Goal: Task Accomplishment & Management: Complete application form

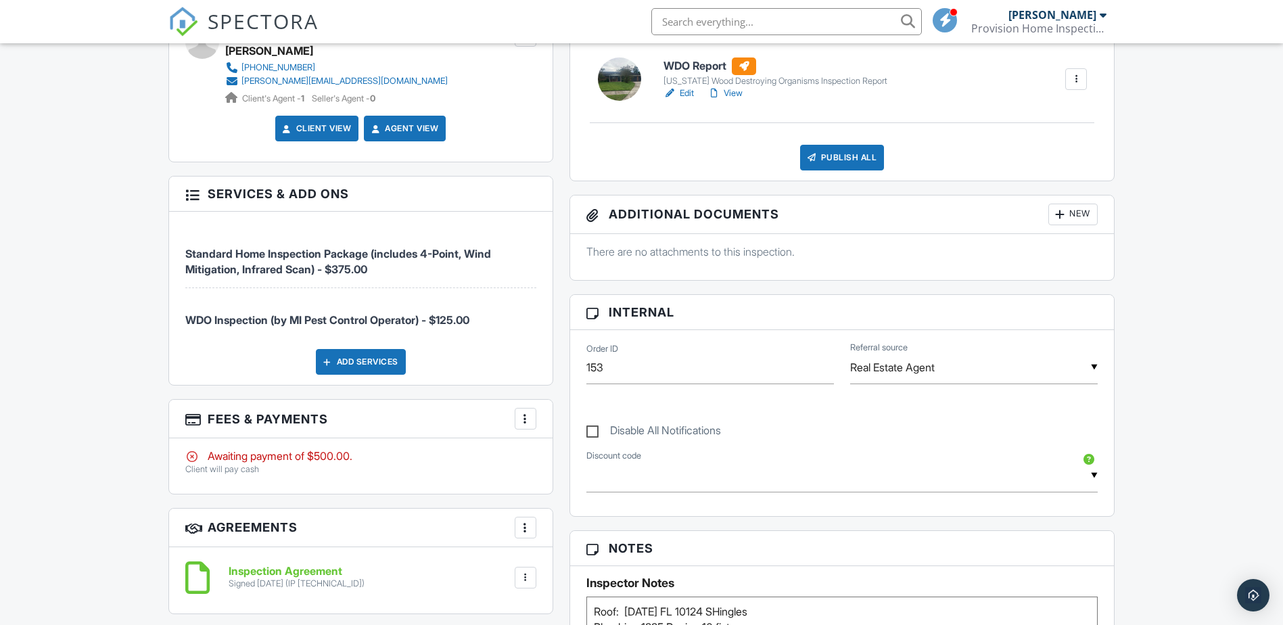
click at [524, 419] on div at bounding box center [526, 419] width 14 height 14
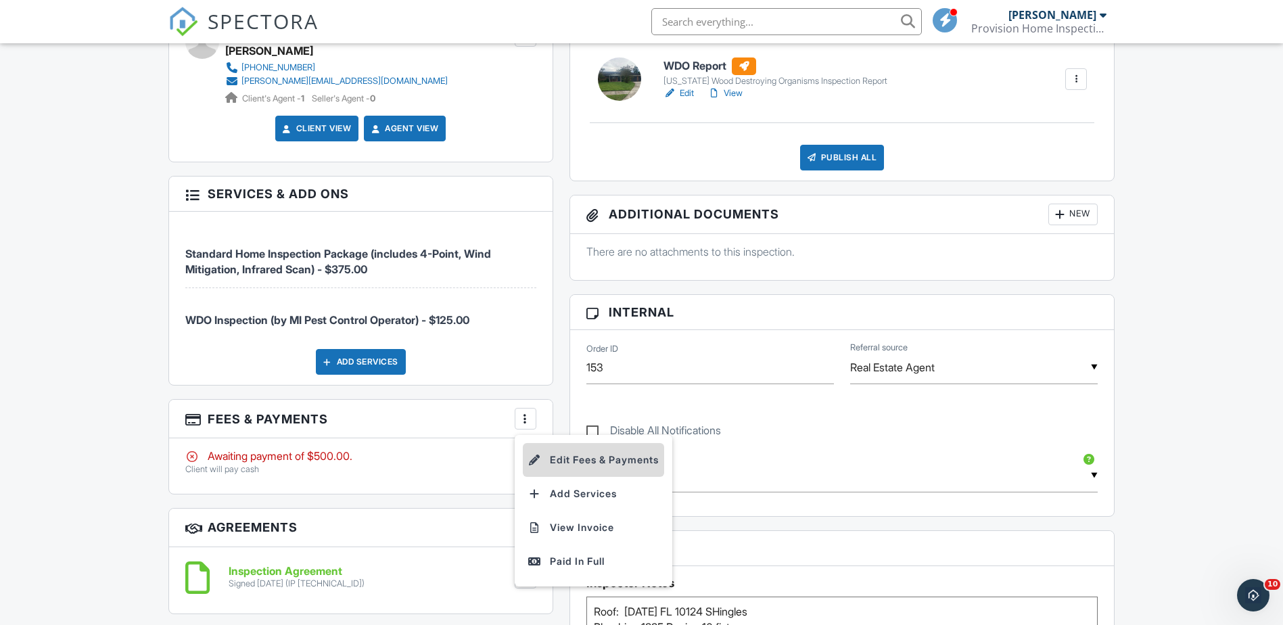
click at [586, 459] on li "Edit Fees & Payments" at bounding box center [593, 460] width 141 height 34
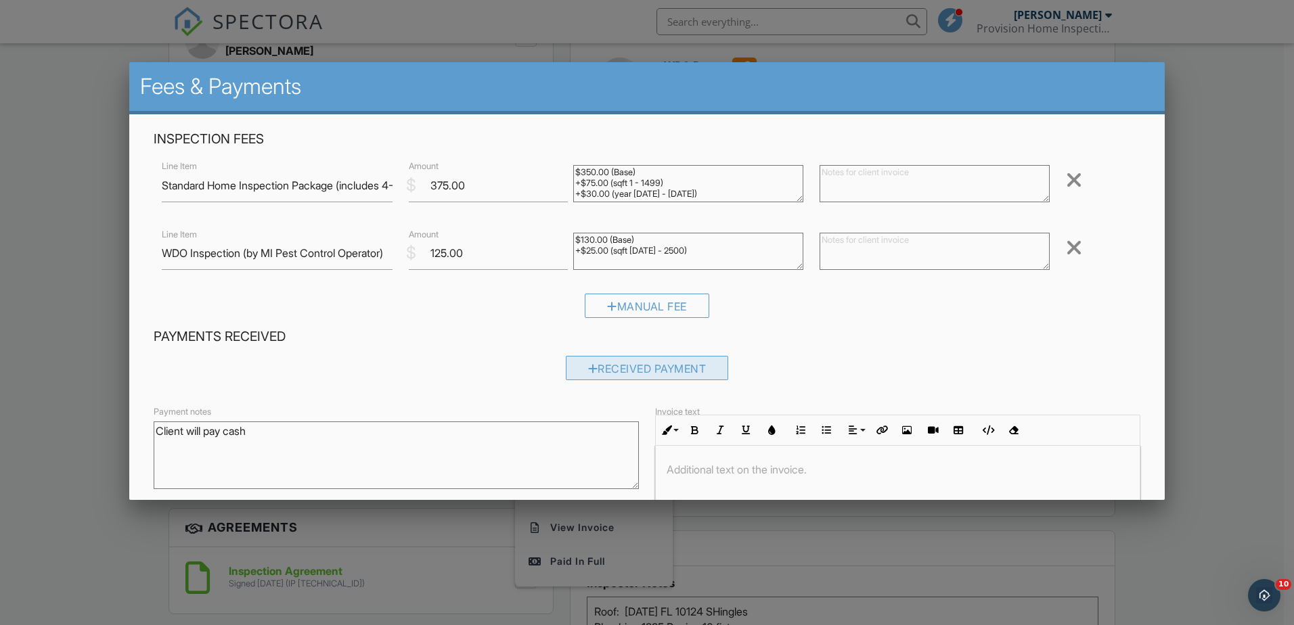
click at [590, 365] on div "Received Payment" at bounding box center [647, 368] width 163 height 24
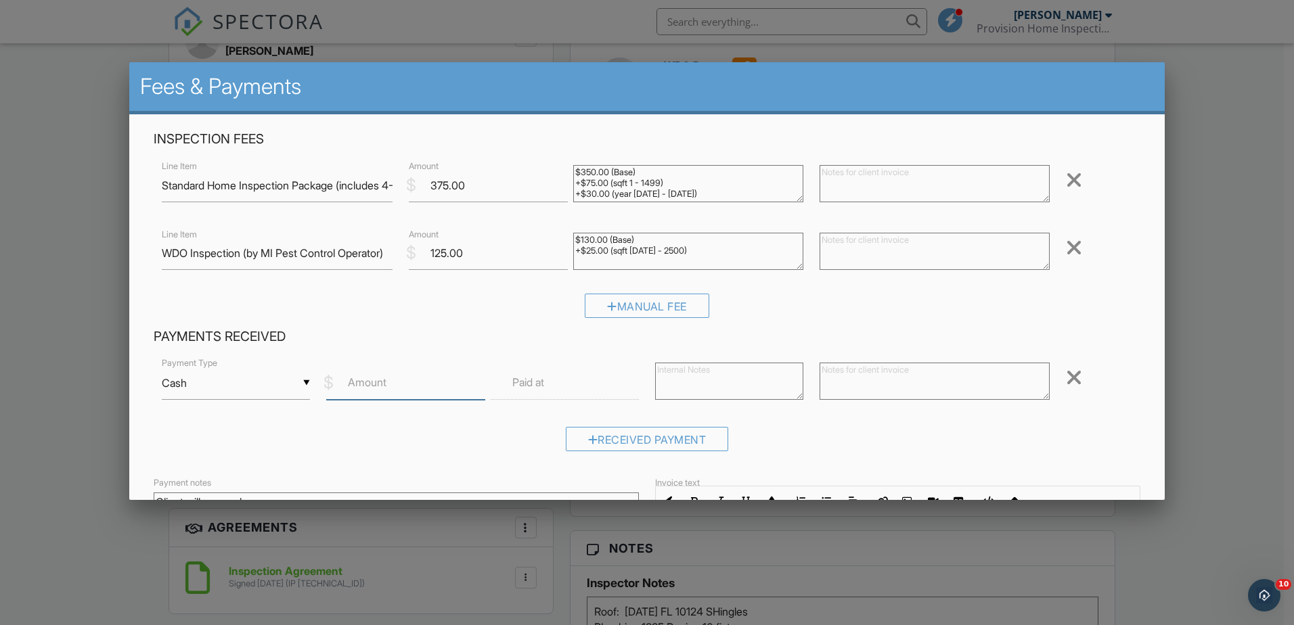
click at [380, 392] on input "Amount" at bounding box center [405, 383] width 159 height 33
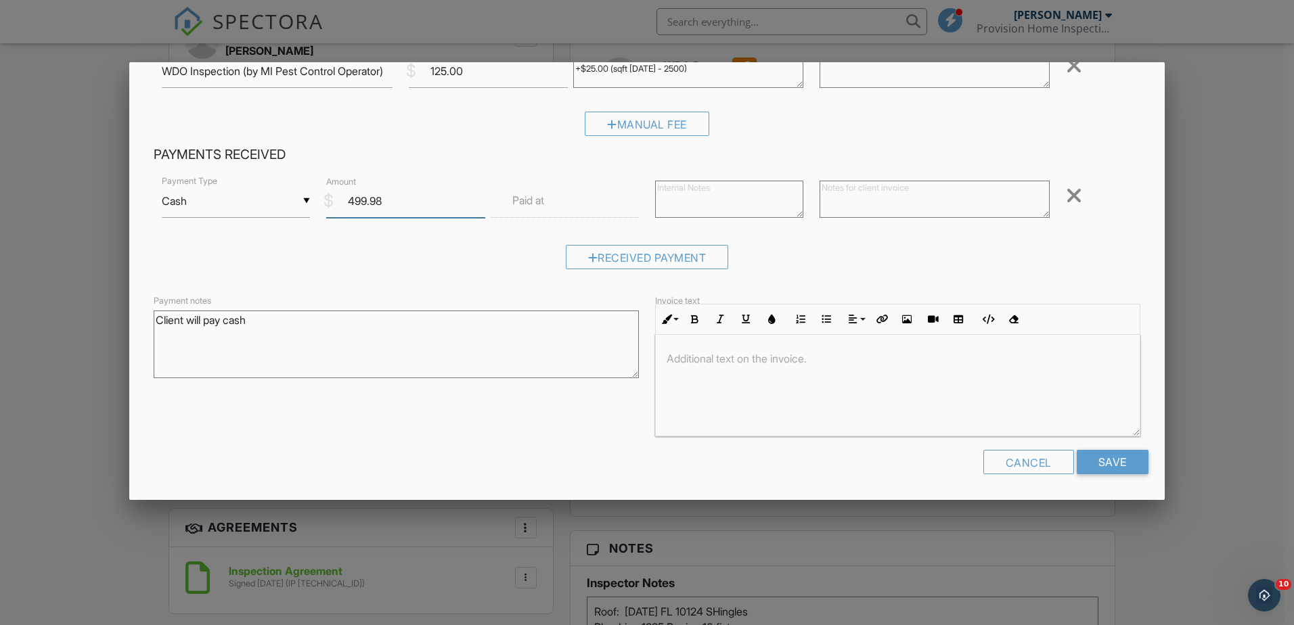
type input "499.98"
click at [683, 366] on div at bounding box center [898, 385] width 484 height 101
click at [1080, 464] on input "Save" at bounding box center [1112, 462] width 72 height 24
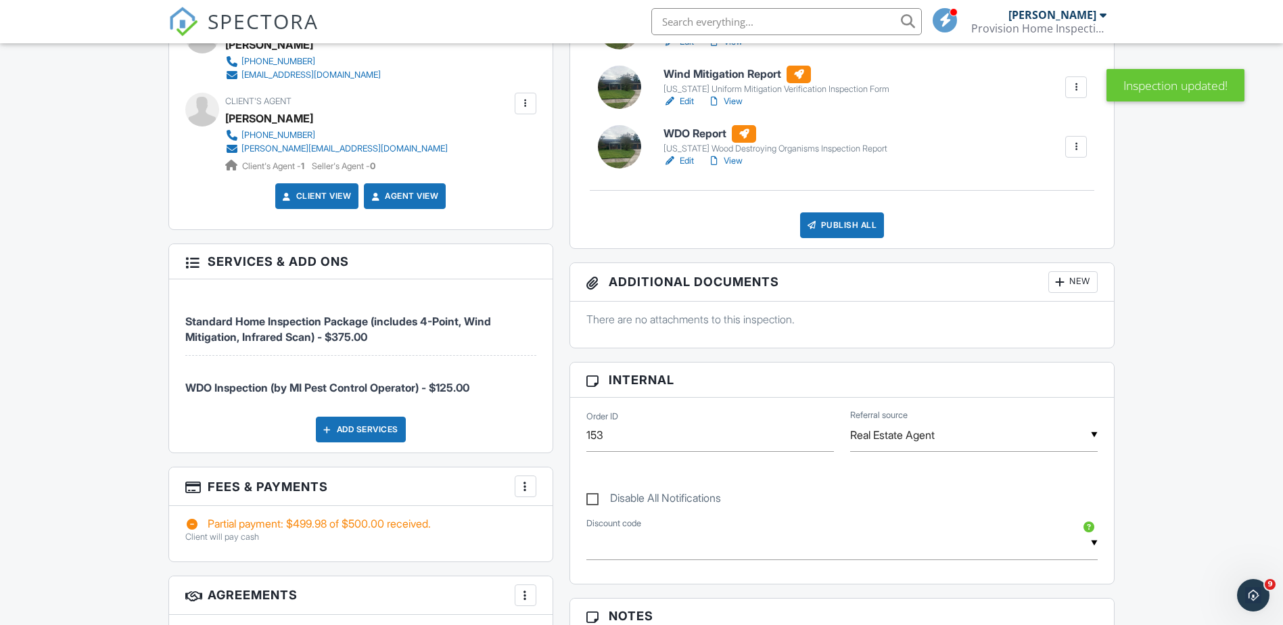
click at [524, 486] on div at bounding box center [526, 487] width 14 height 14
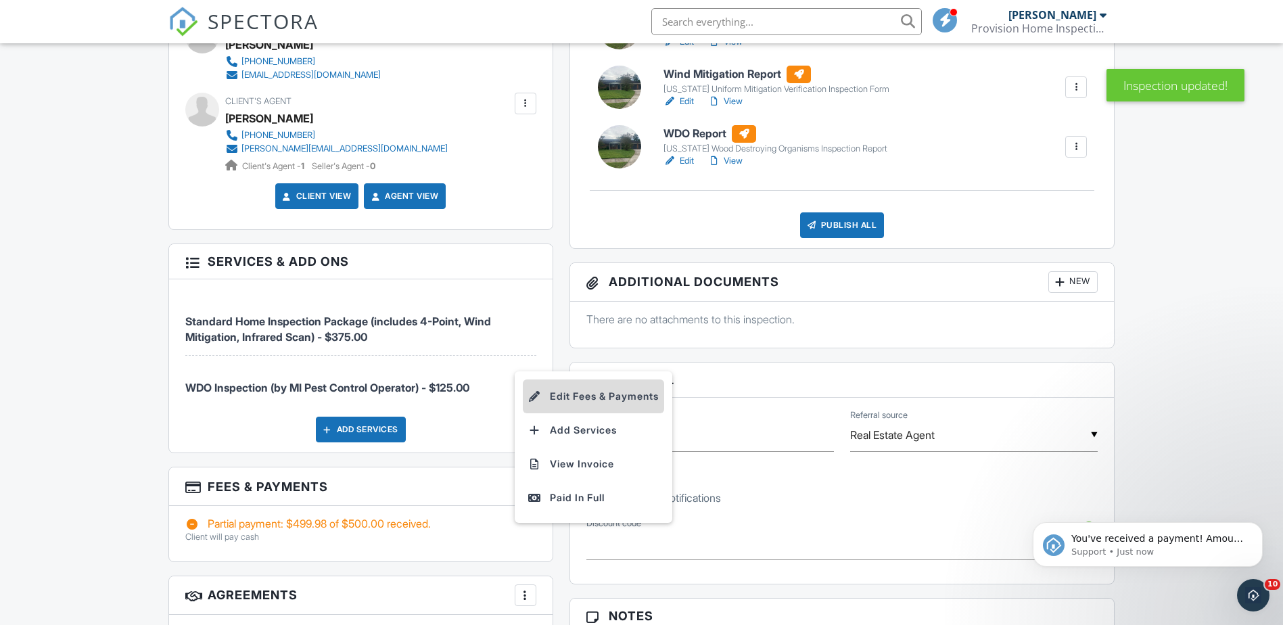
click at [580, 402] on li "Edit Fees & Payments" at bounding box center [593, 397] width 141 height 34
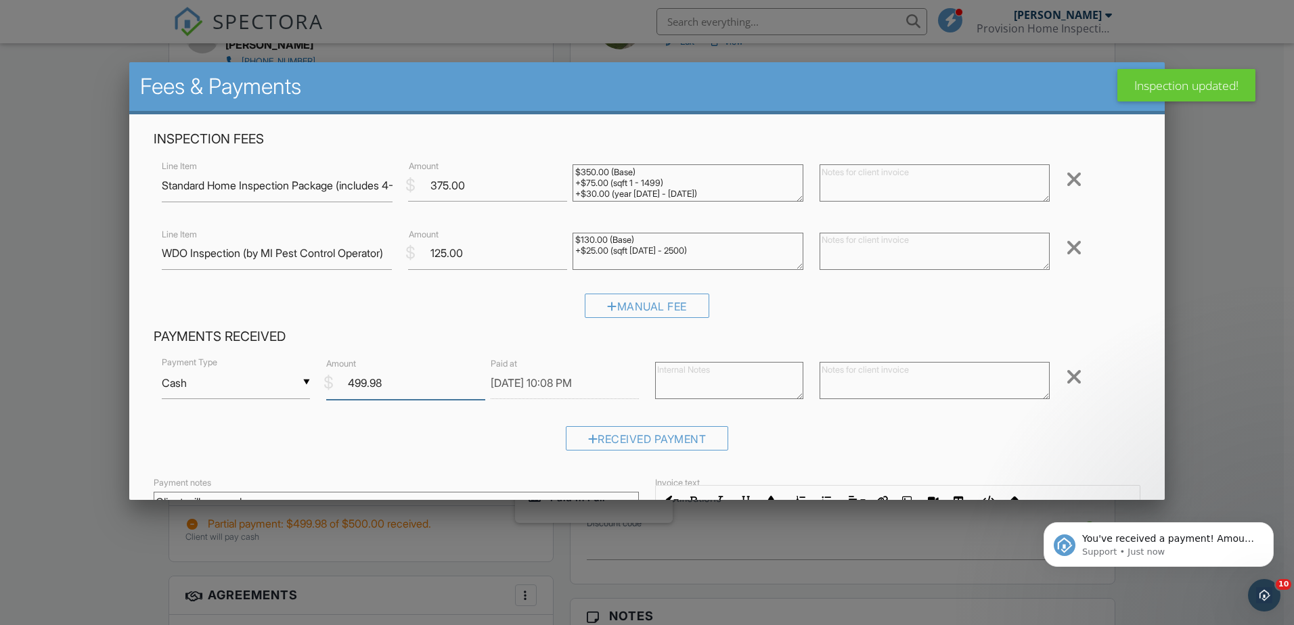
drag, startPoint x: 432, startPoint y: 388, endPoint x: 327, endPoint y: 392, distance: 104.3
click at [327, 392] on div "$ Amount 499.98" at bounding box center [400, 383] width 164 height 33
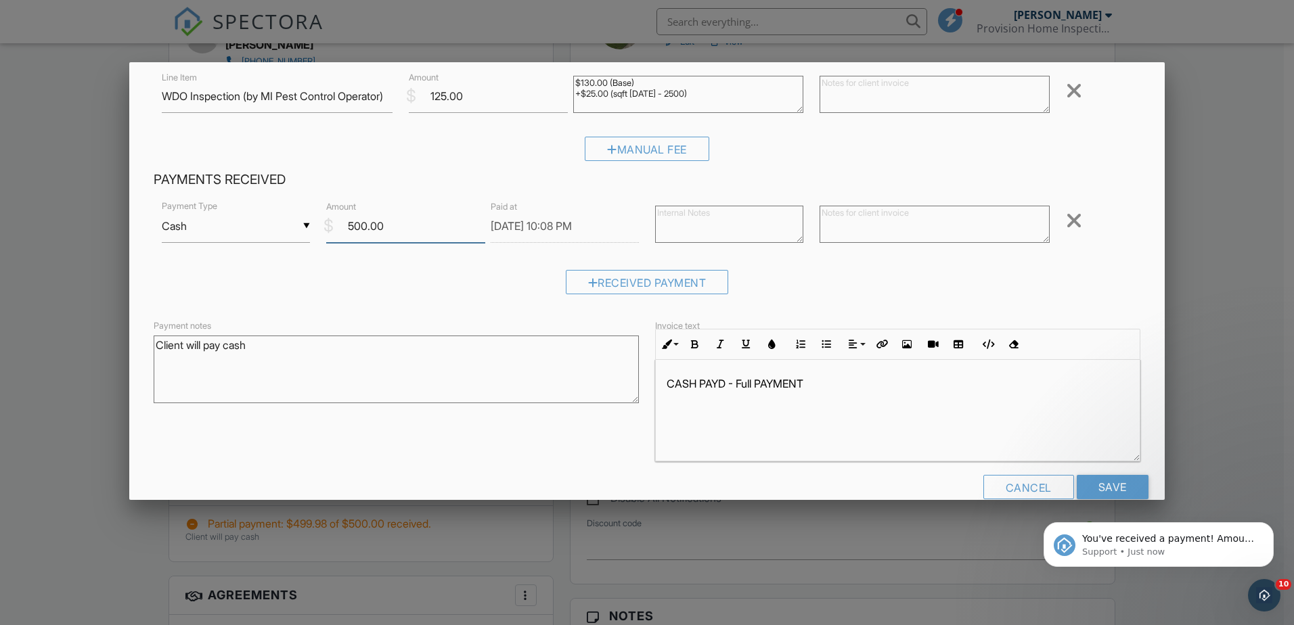
scroll to position [181, 0]
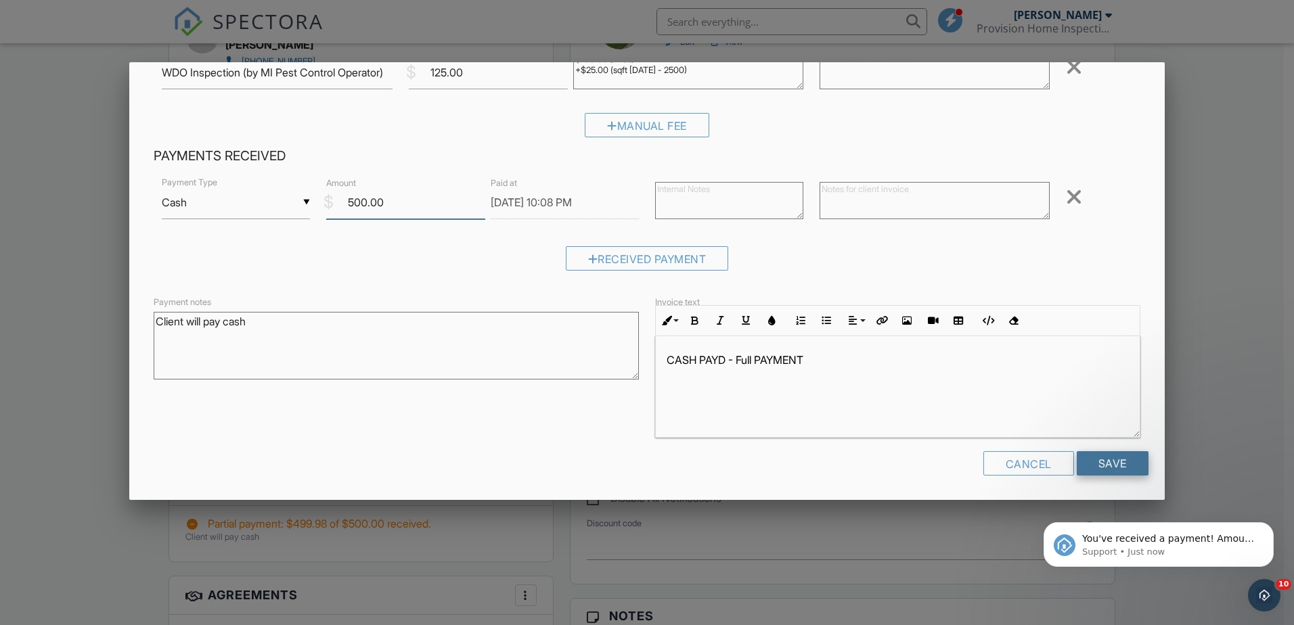
type input "500.00"
click at [1080, 467] on input "Save" at bounding box center [1112, 463] width 72 height 24
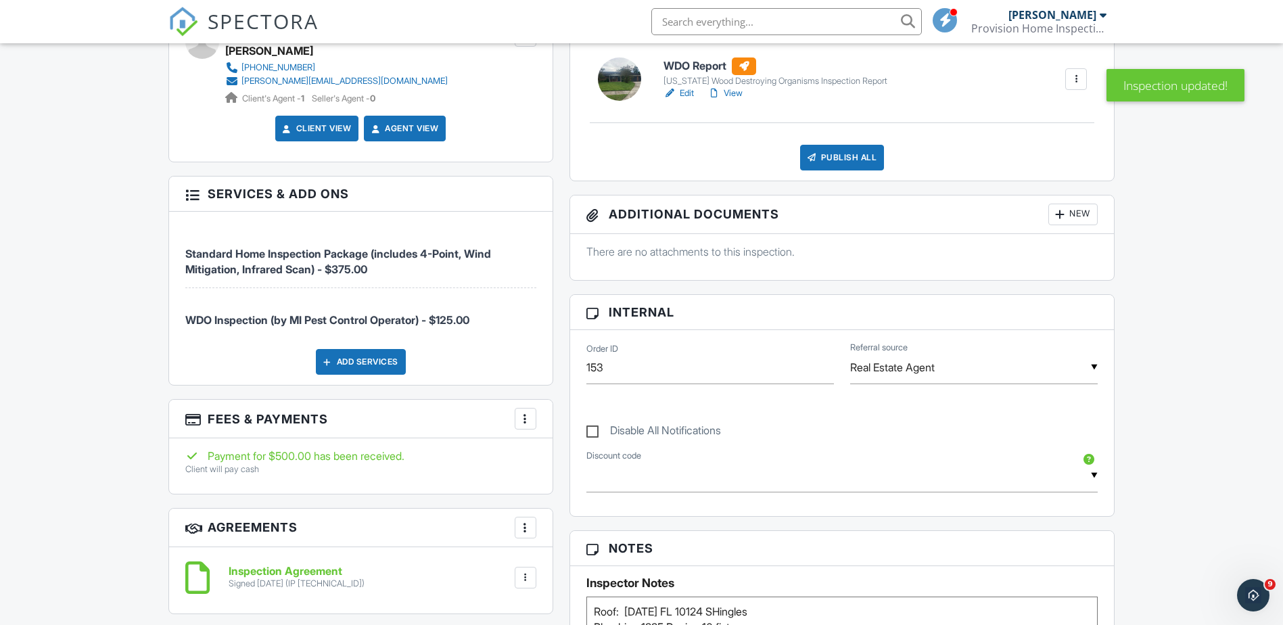
click at [526, 423] on div at bounding box center [526, 419] width 14 height 14
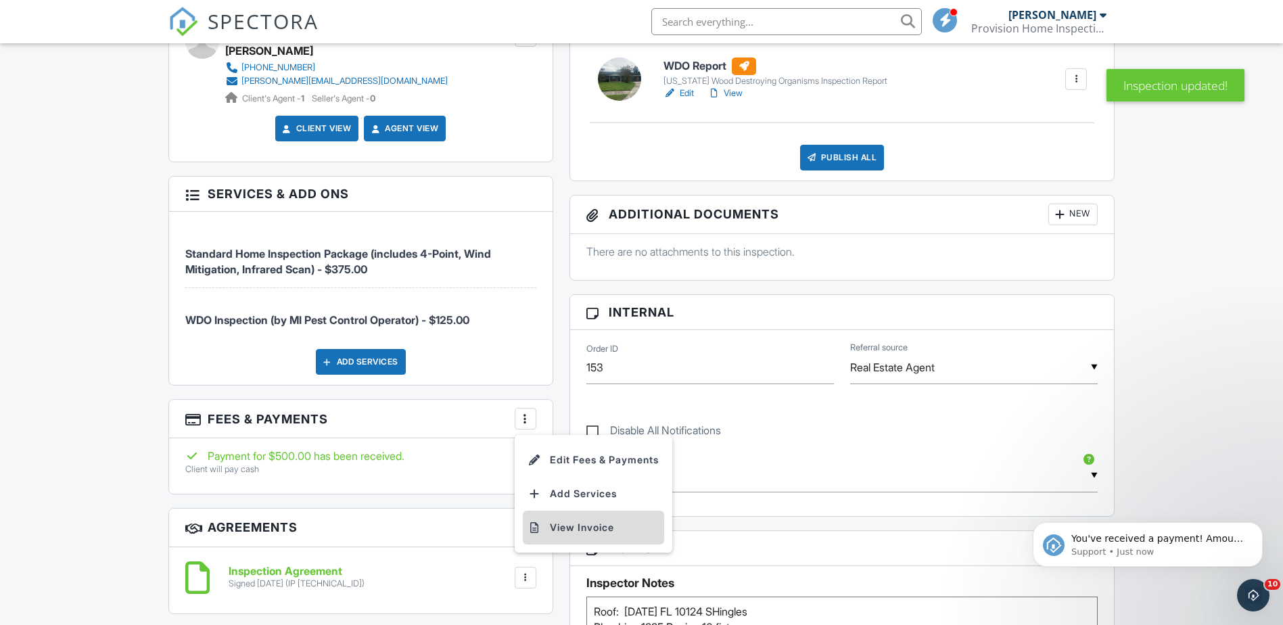
click at [572, 524] on li "View Invoice" at bounding box center [593, 528] width 141 height 34
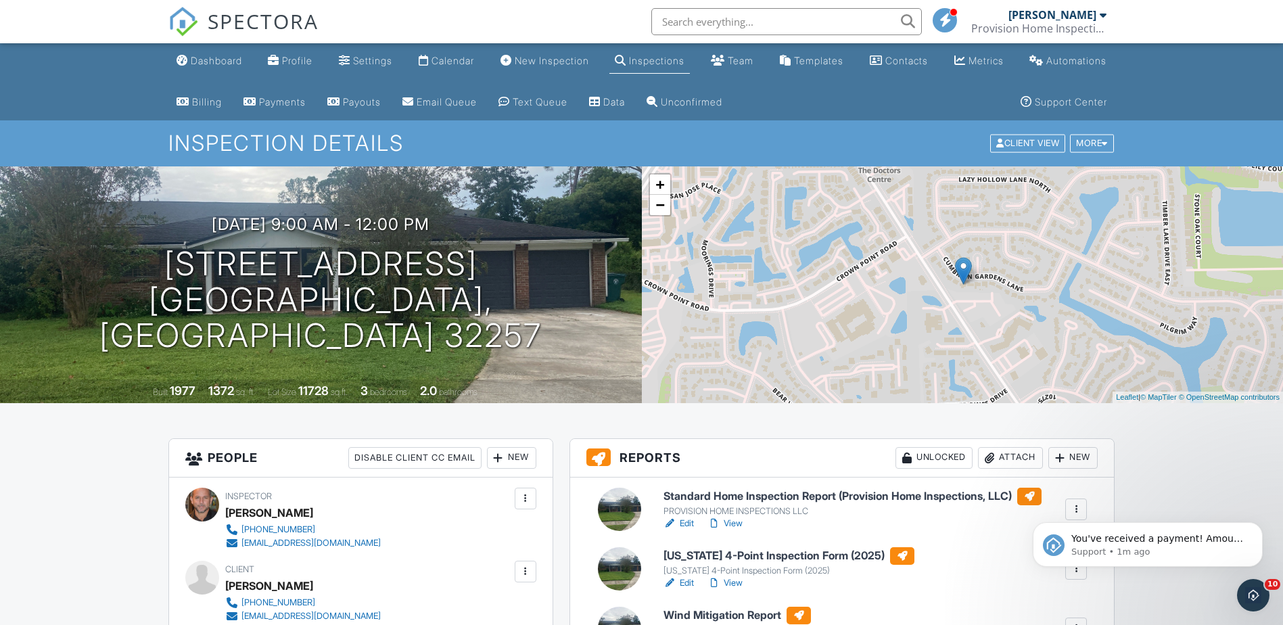
click at [666, 60] on div "Inspections" at bounding box center [656, 61] width 55 height 12
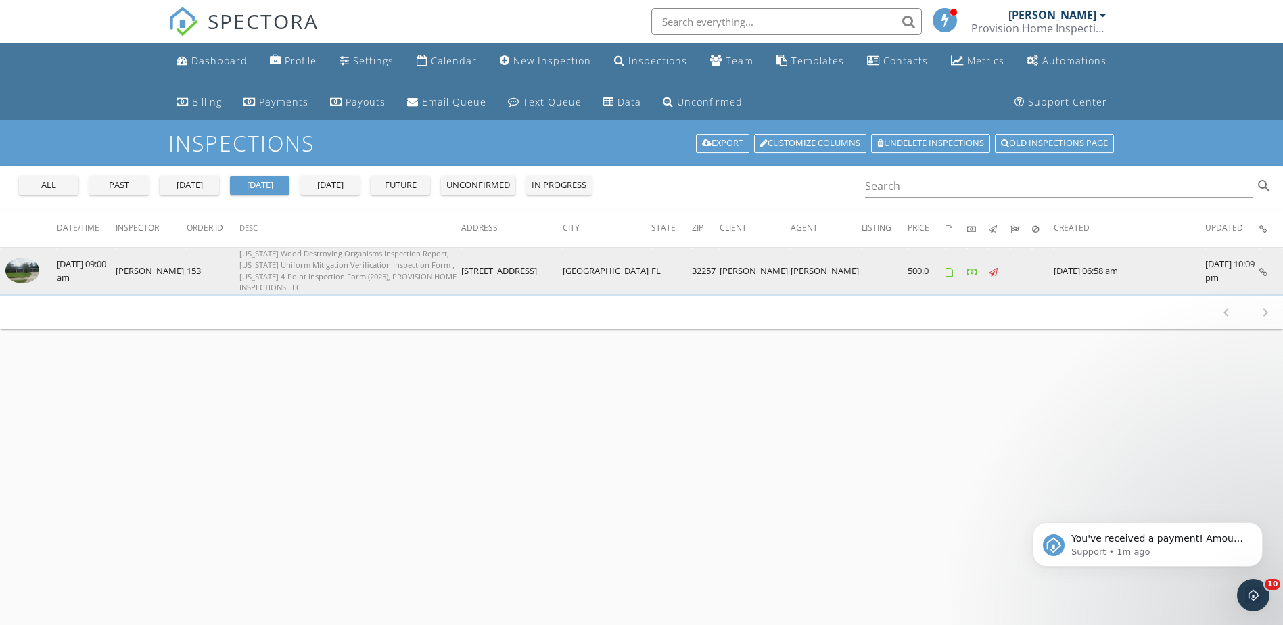
click at [22, 268] on img at bounding box center [22, 271] width 34 height 26
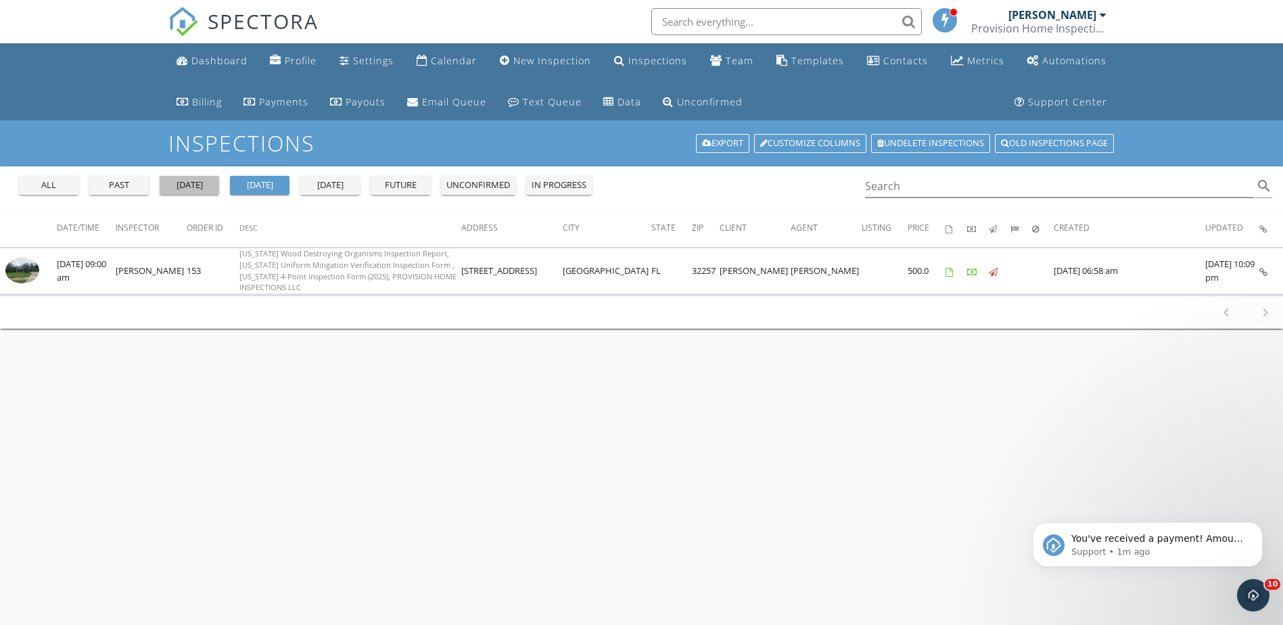
click at [198, 185] on div "[DATE]" at bounding box center [189, 186] width 49 height 14
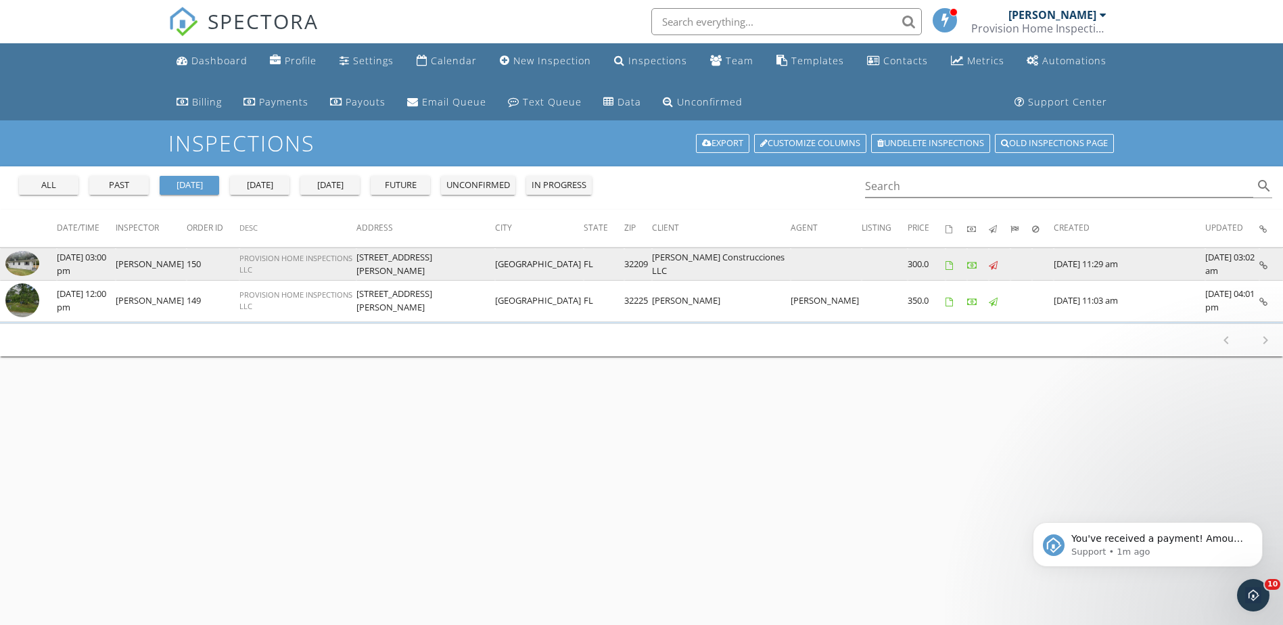
click at [14, 264] on img at bounding box center [22, 263] width 34 height 25
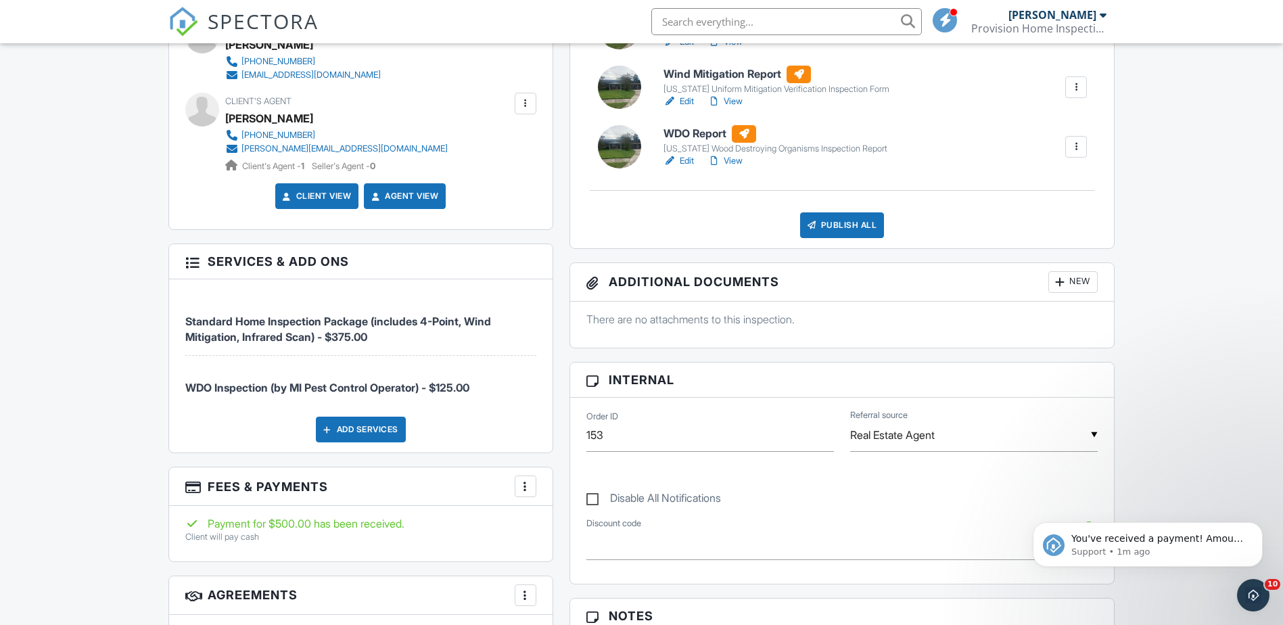
click at [842, 228] on div "Publish All" at bounding box center [842, 225] width 85 height 26
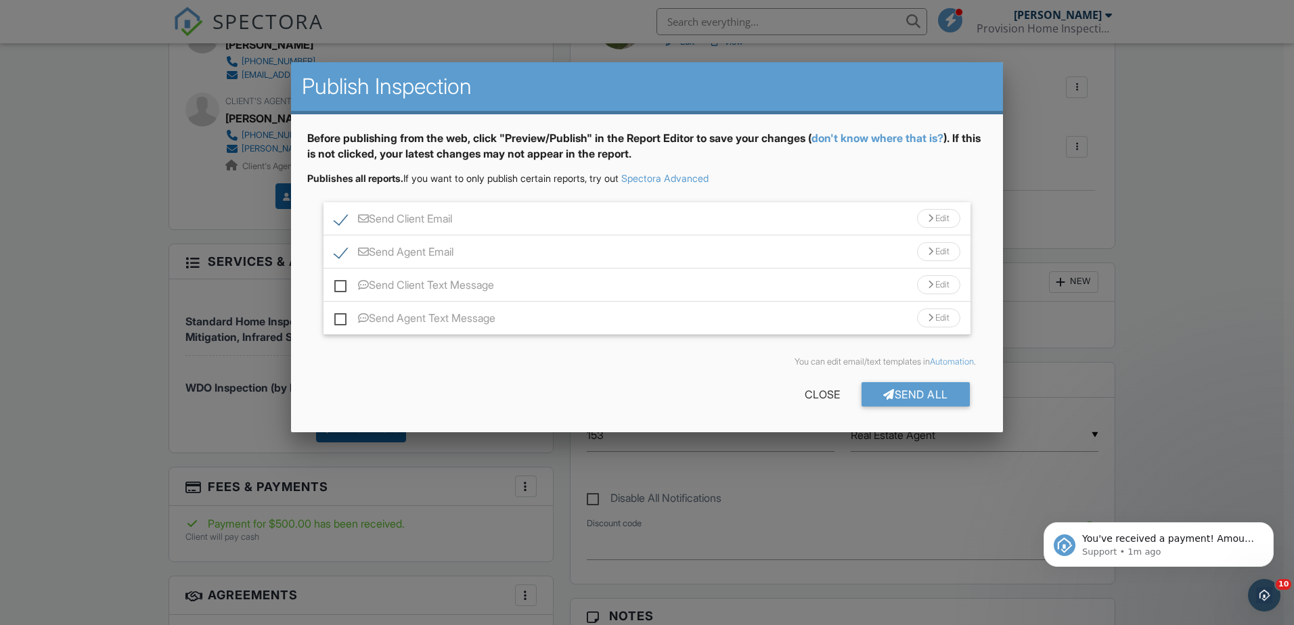
click at [334, 284] on div "Send Client Text Message Edit" at bounding box center [646, 285] width 647 height 33
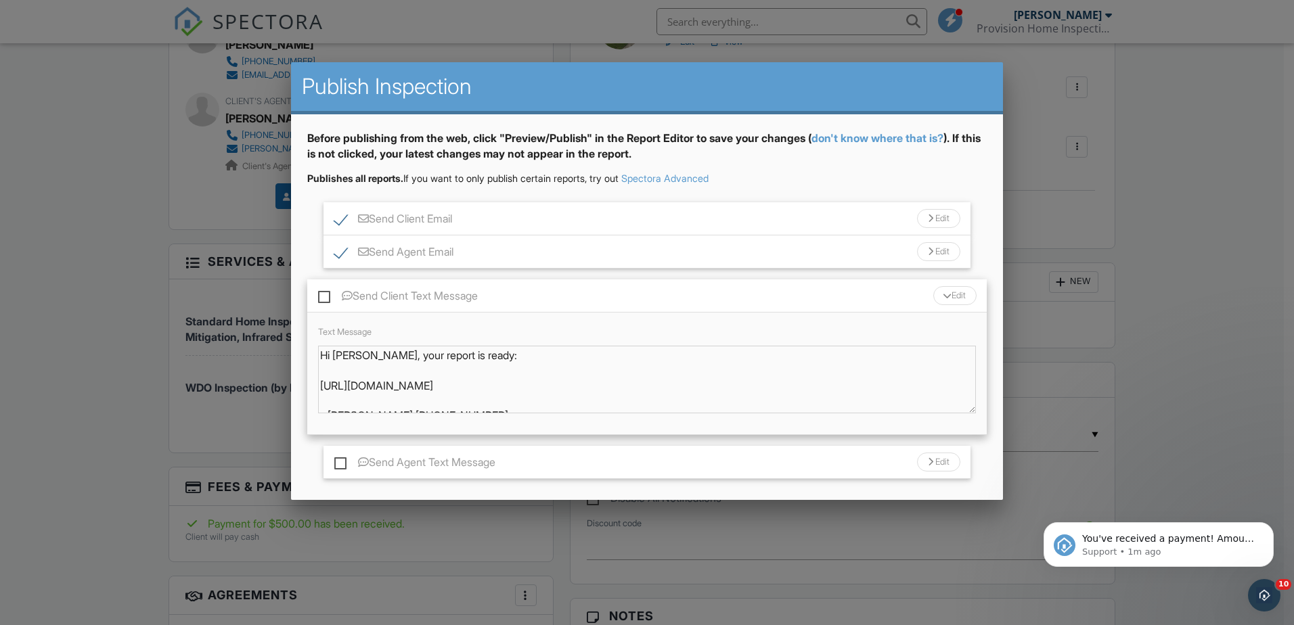
click at [319, 296] on label "Send Client Text Message" at bounding box center [398, 298] width 160 height 17
click at [319, 294] on input "Send Client Text Message" at bounding box center [322, 289] width 9 height 9
checkbox input "true"
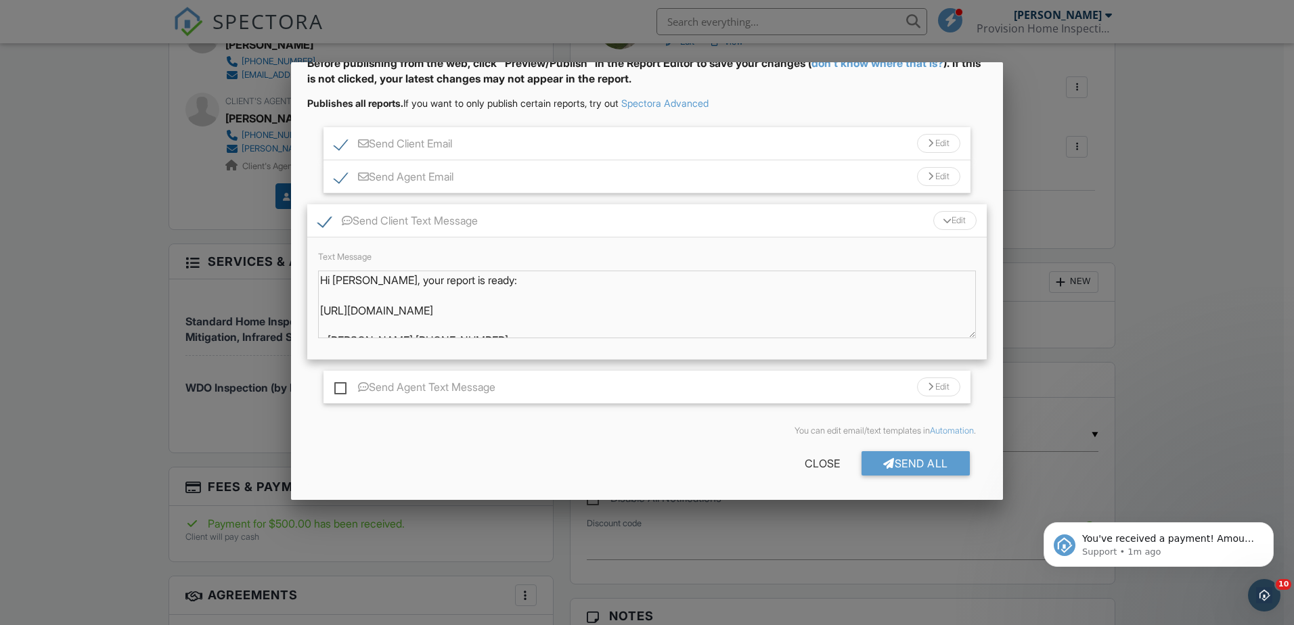
scroll to position [76, 0]
click at [342, 385] on label "Send Agent Text Message" at bounding box center [414, 388] width 161 height 17
click at [342, 384] on input "Send Agent Text Message" at bounding box center [338, 379] width 9 height 9
checkbox input "true"
click at [905, 461] on div "Send All" at bounding box center [915, 462] width 108 height 24
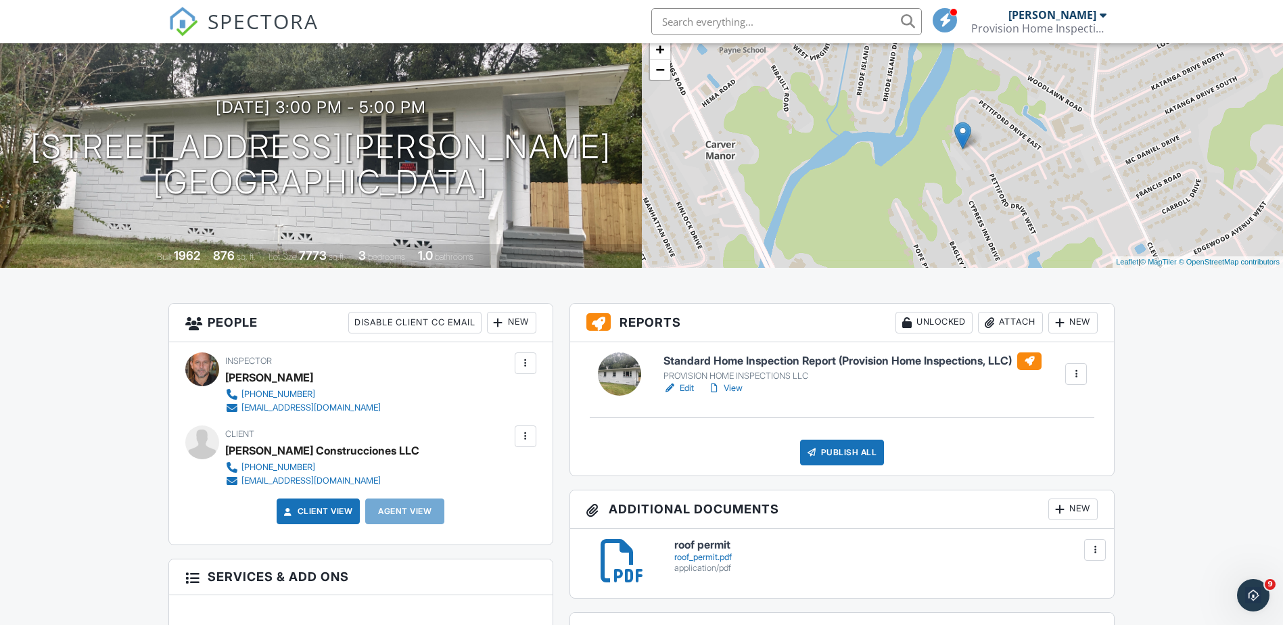
click at [739, 389] on link "View" at bounding box center [725, 389] width 35 height 14
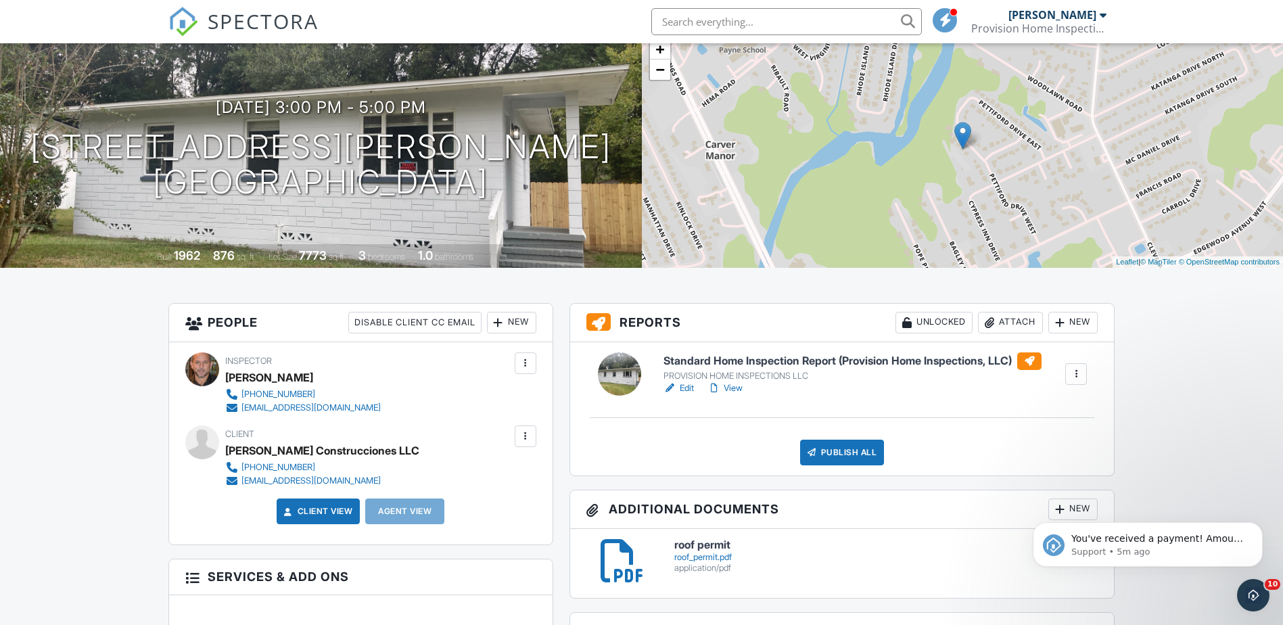
click at [739, 390] on link "View" at bounding box center [725, 389] width 35 height 14
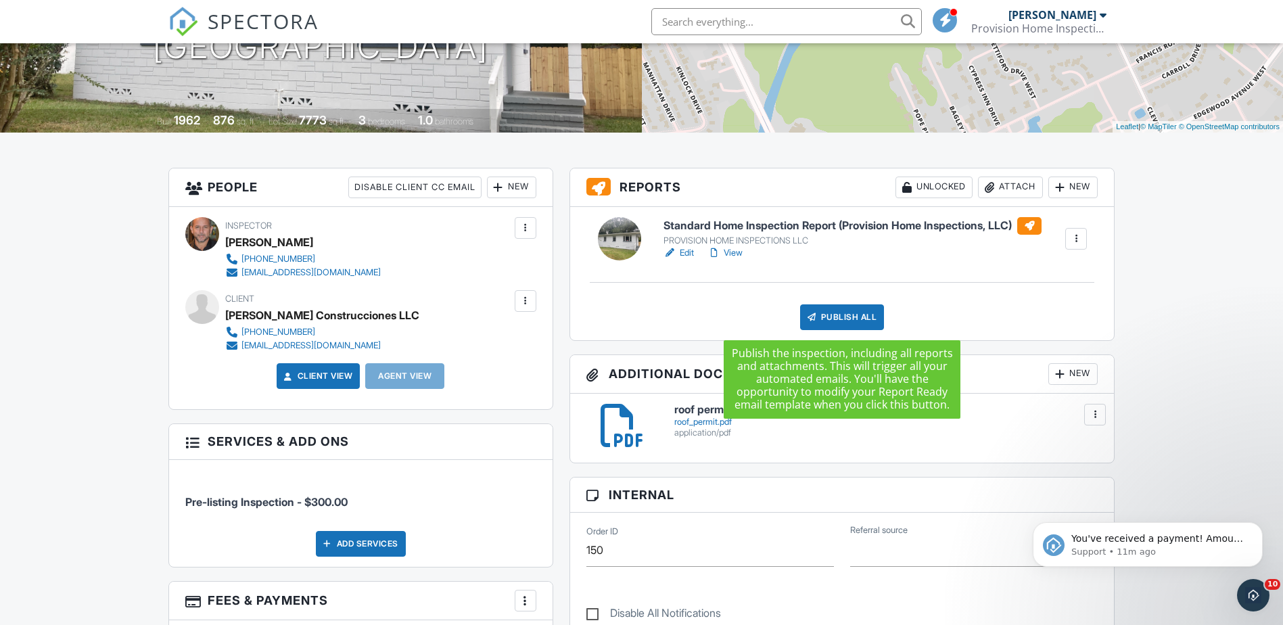
click at [848, 319] on div "Publish All" at bounding box center [842, 317] width 85 height 26
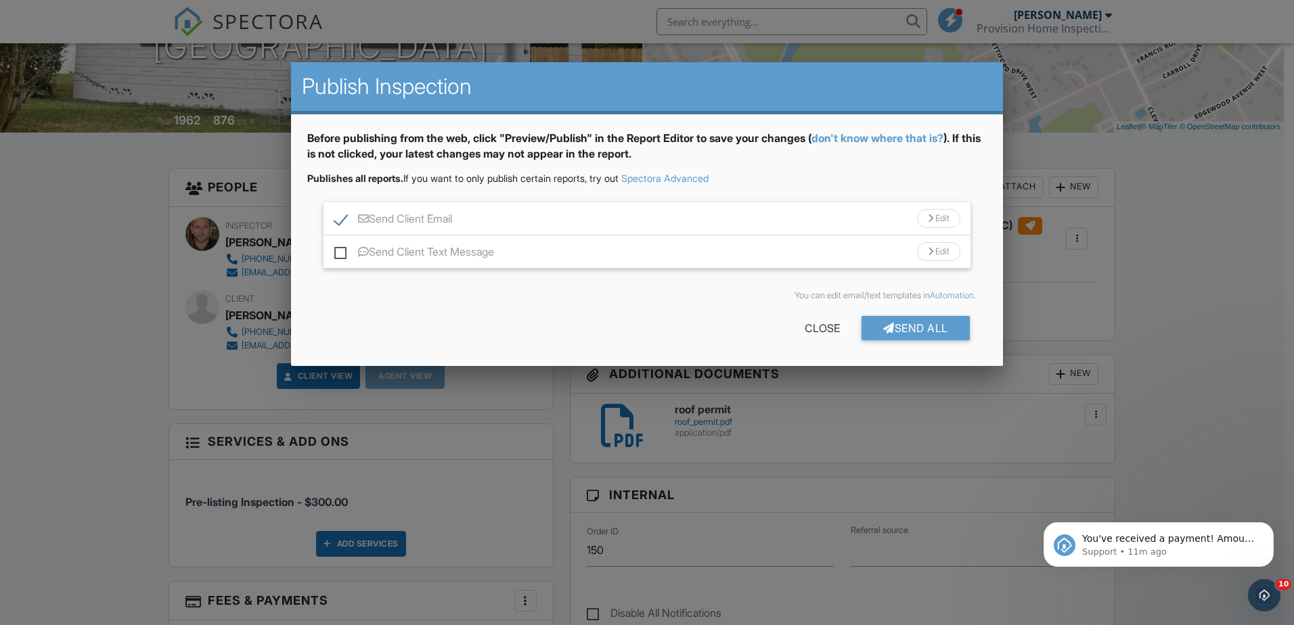
click at [337, 252] on label "Send Client Text Message" at bounding box center [414, 254] width 160 height 17
click at [337, 250] on input "Send Client Text Message" at bounding box center [338, 245] width 9 height 9
checkbox input "true"
click at [892, 332] on div "Send All" at bounding box center [915, 328] width 108 height 24
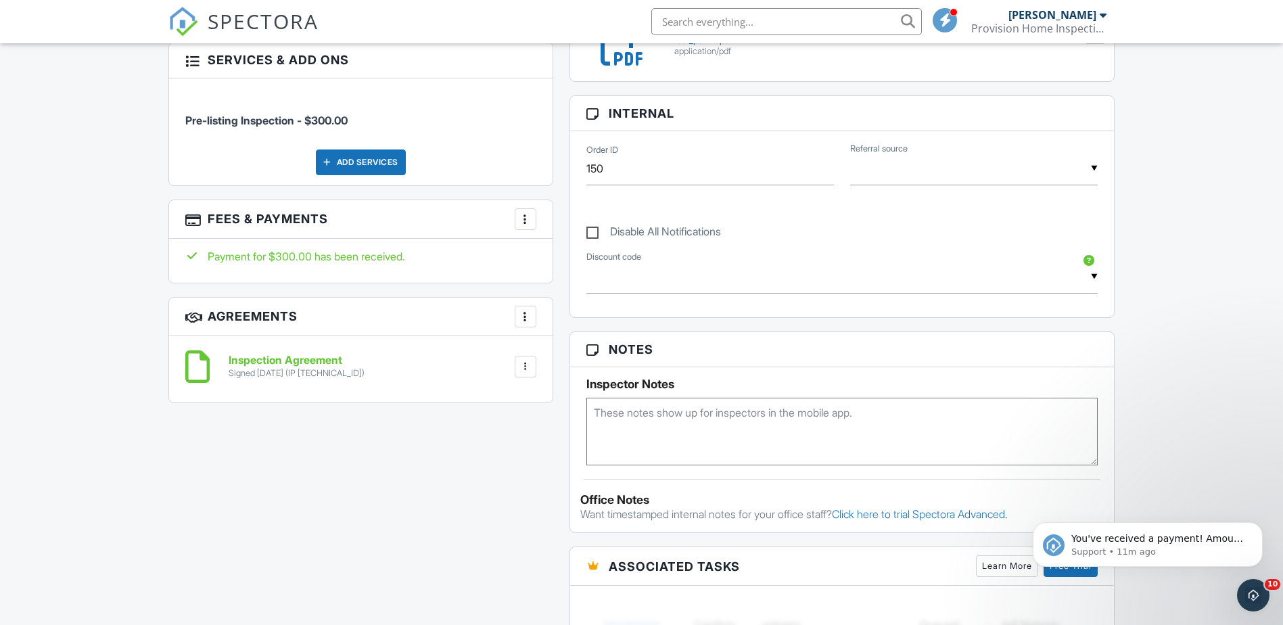
scroll to position [677, 0]
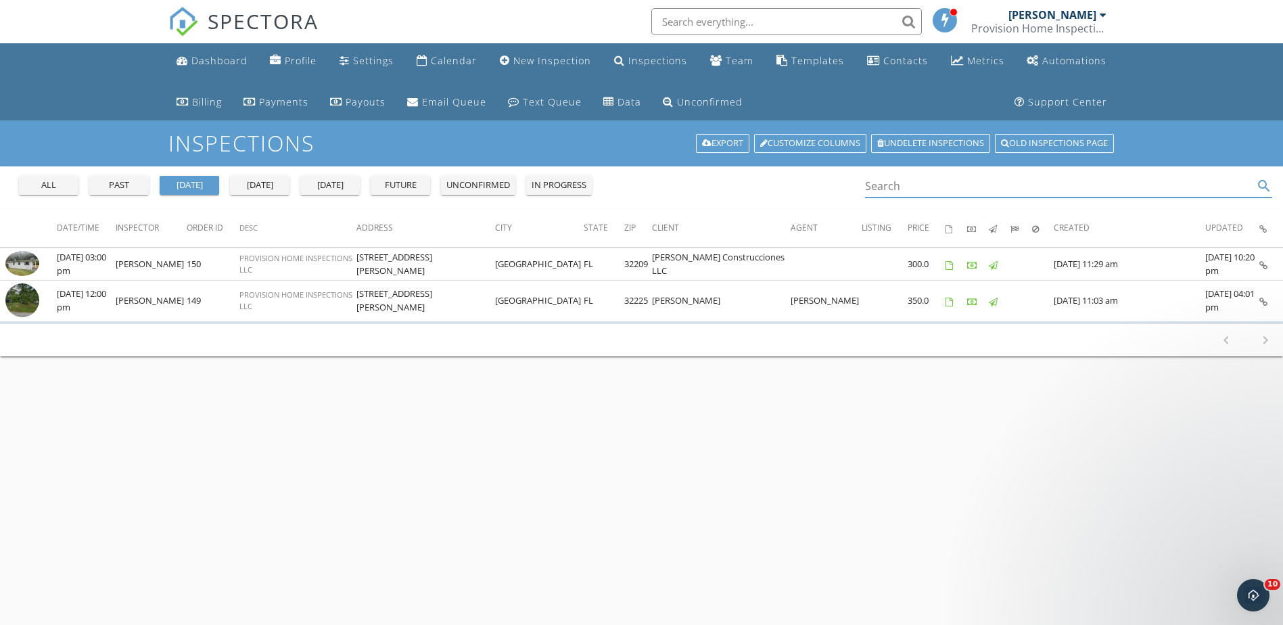
click at [904, 183] on input "Search" at bounding box center [1059, 186] width 389 height 22
type input "[PERSON_NAME]"
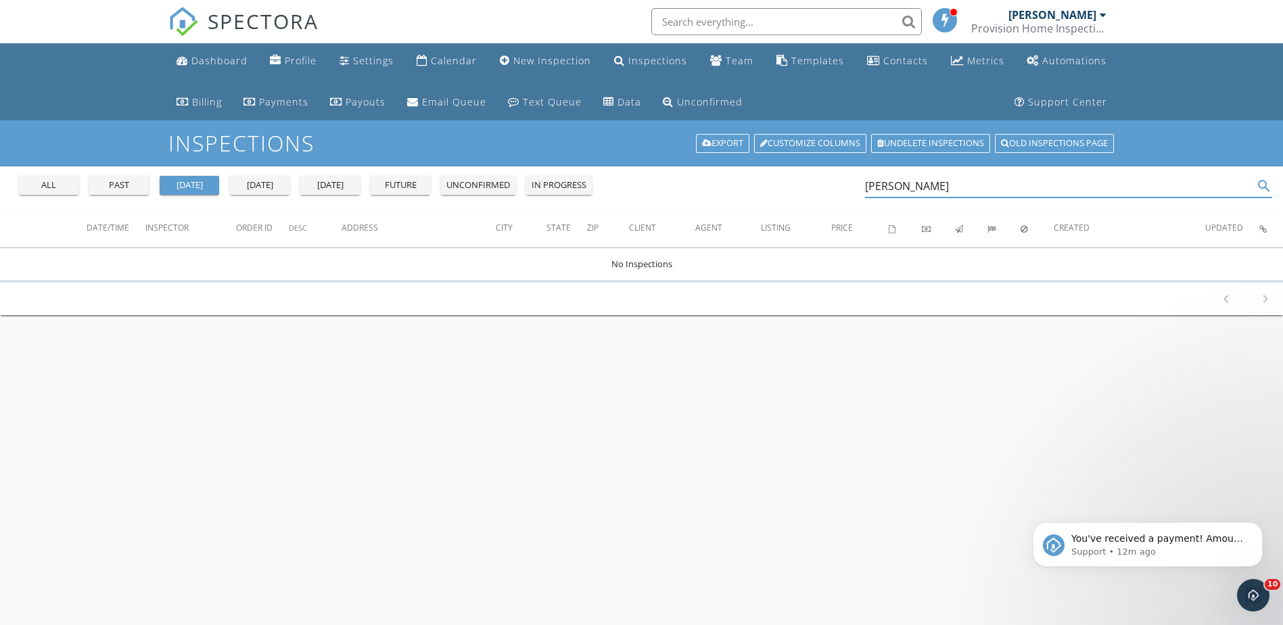
click at [741, 24] on input "text" at bounding box center [786, 21] width 271 height 27
type input "[PERSON_NAME]"
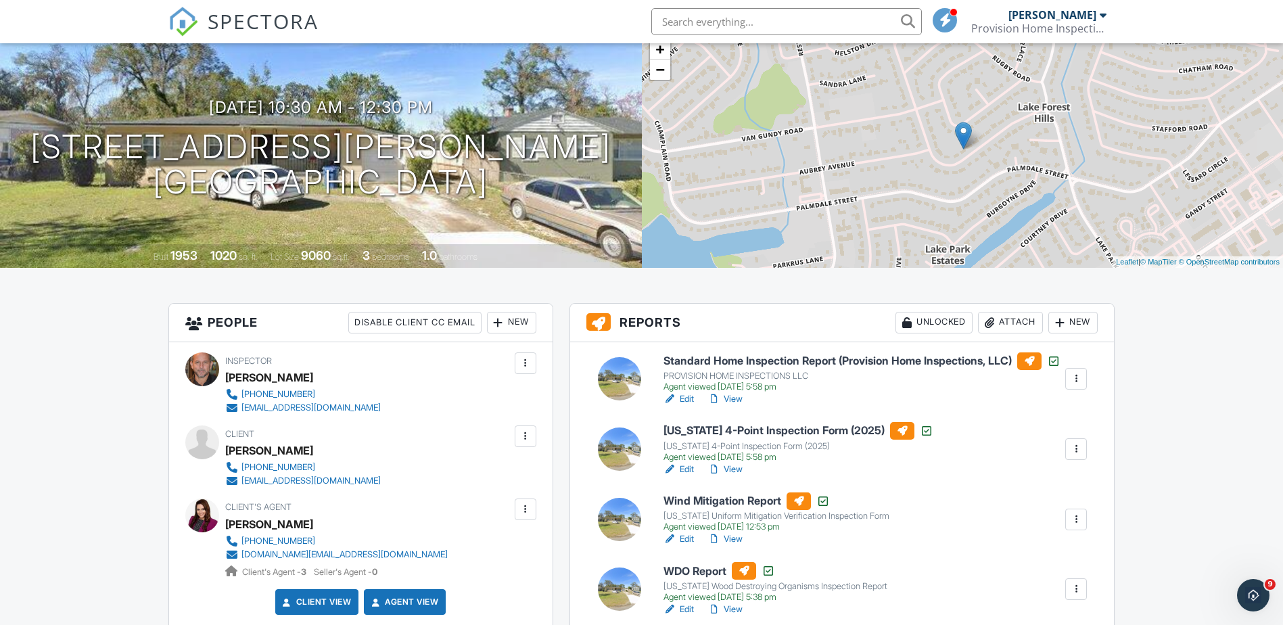
click at [1074, 386] on div at bounding box center [1077, 379] width 14 height 14
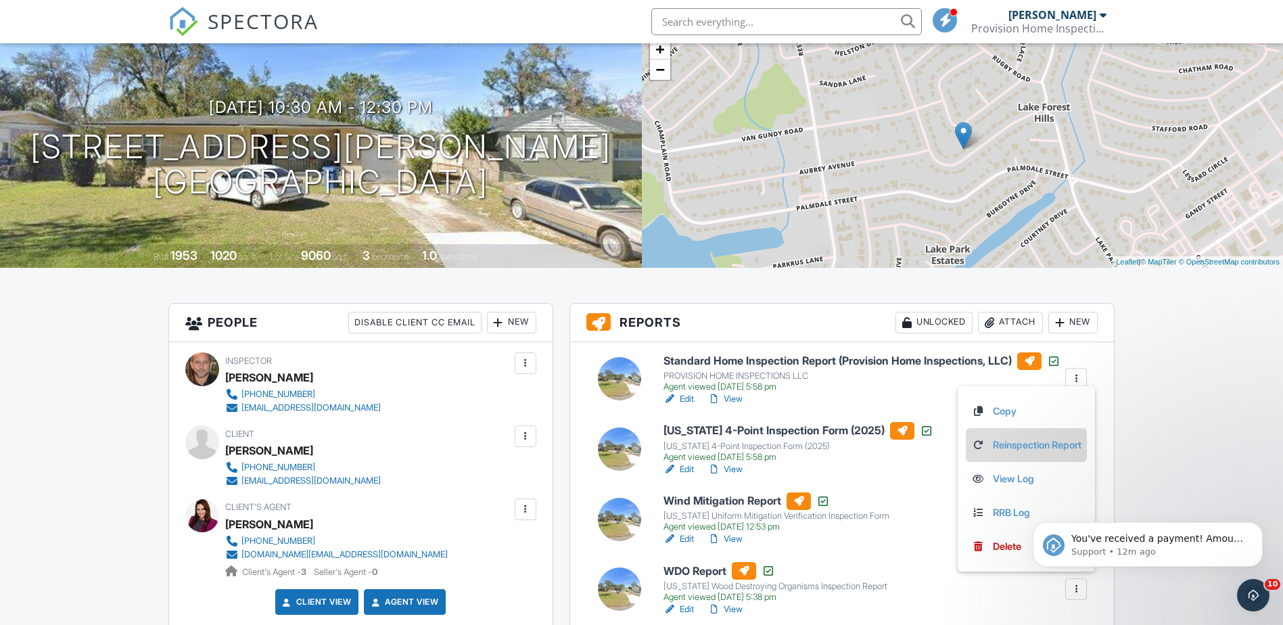
click at [1057, 440] on link "Reinspection Report" at bounding box center [1026, 445] width 110 height 15
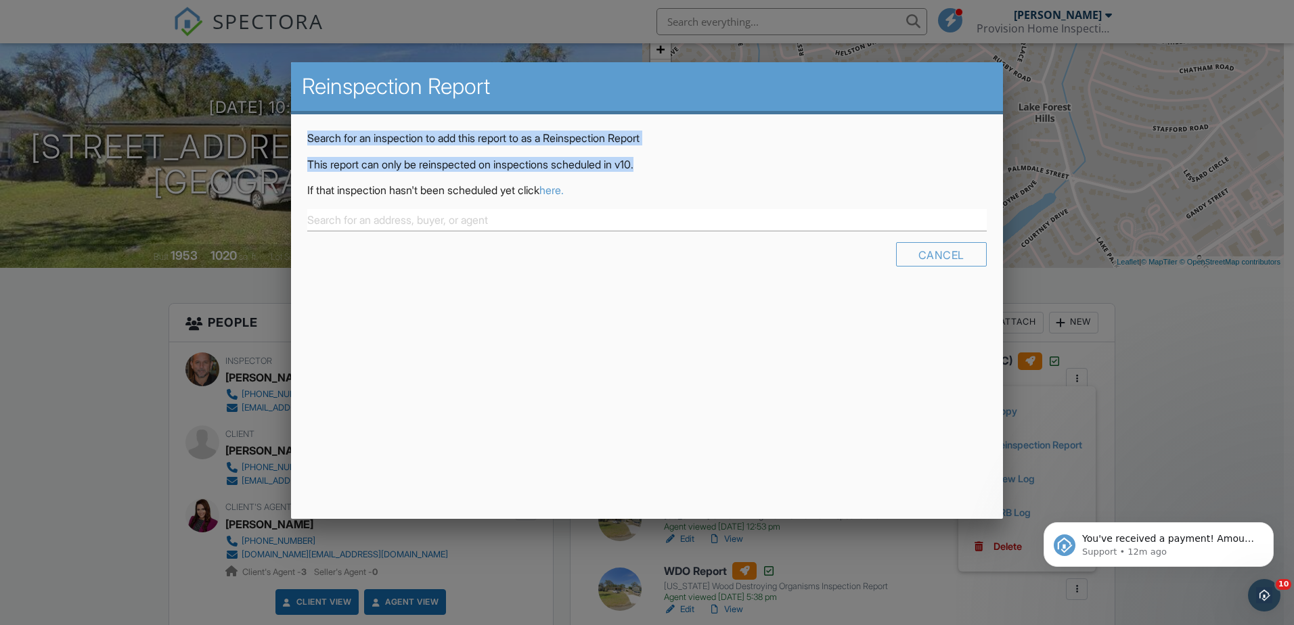
drag, startPoint x: 737, startPoint y: 81, endPoint x: 735, endPoint y: 158, distance: 77.2
click at [735, 158] on div "Reinspection Report Search for an inspection to add this report to as a Reinspe…" at bounding box center [647, 177] width 712 height 230
drag, startPoint x: 735, startPoint y: 158, endPoint x: 699, endPoint y: 87, distance: 79.0
click at [699, 87] on h2 "Reinspection Report" at bounding box center [647, 86] width 690 height 27
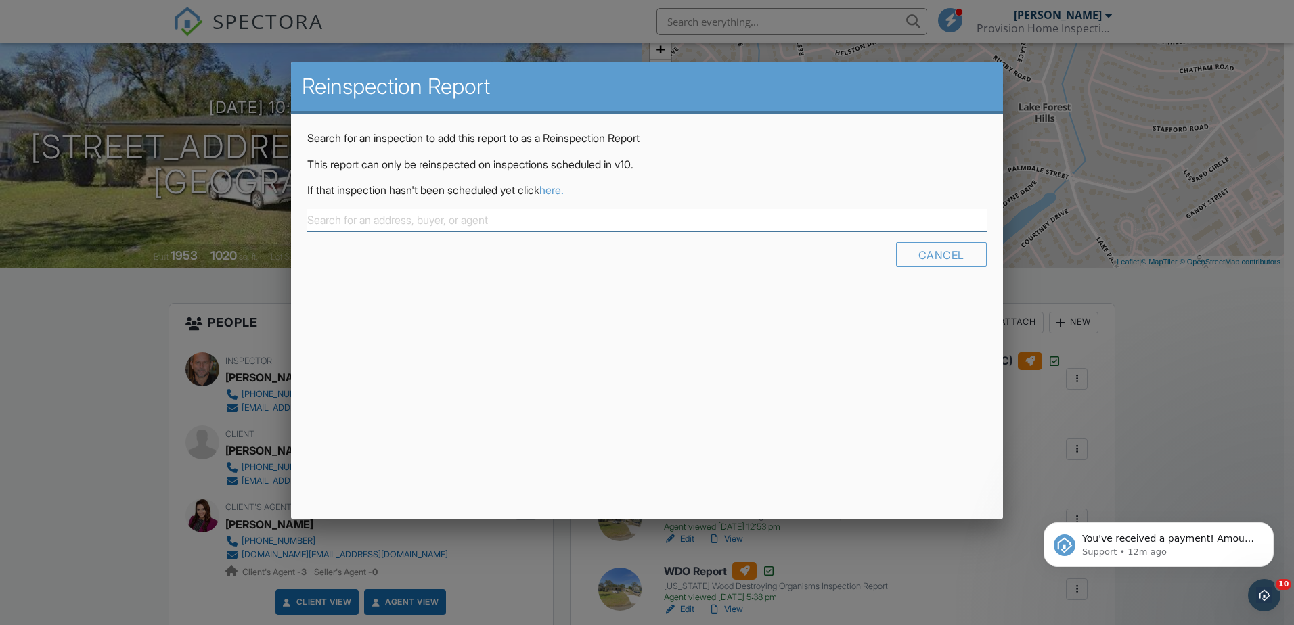
click at [346, 219] on input "text" at bounding box center [646, 220] width 679 height 22
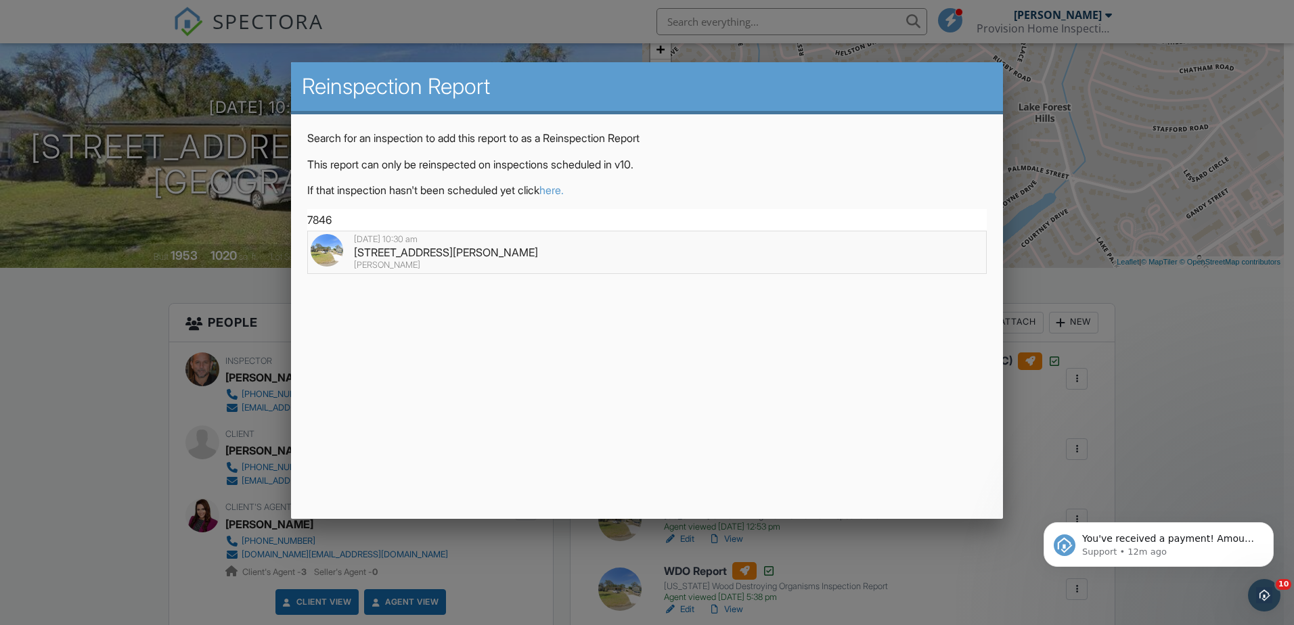
click at [390, 248] on div "7846 Denham Rd E, Jacksonville, FL 32208" at bounding box center [647, 252] width 672 height 15
type input "7846 Denham Rd E, Jacksonville, FL 32208"
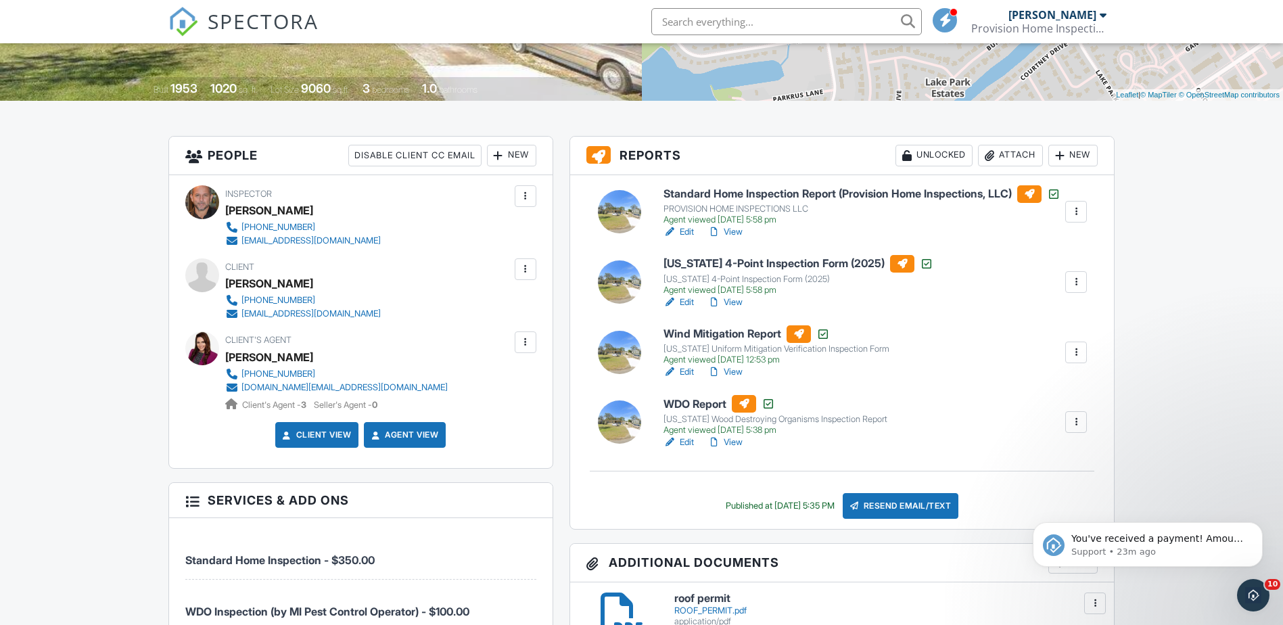
scroll to position [271, 0]
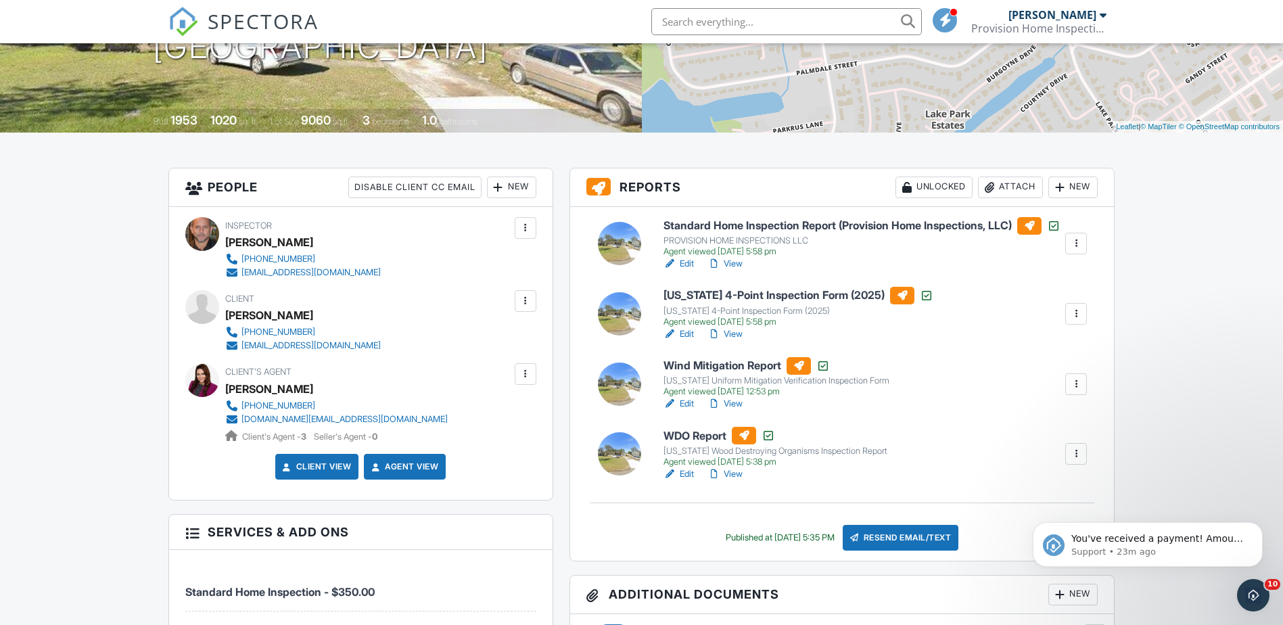
click at [1070, 249] on div at bounding box center [1077, 244] width 14 height 14
click at [735, 270] on link "View" at bounding box center [725, 264] width 35 height 14
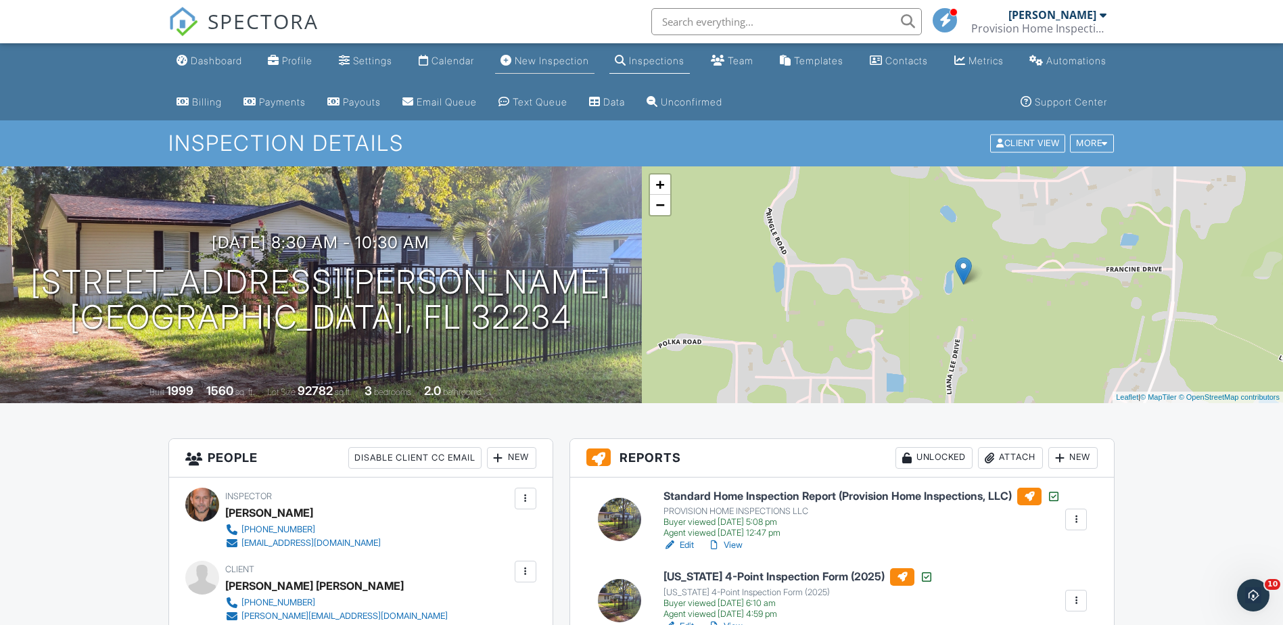
click at [572, 60] on div "New Inspection" at bounding box center [552, 61] width 74 height 12
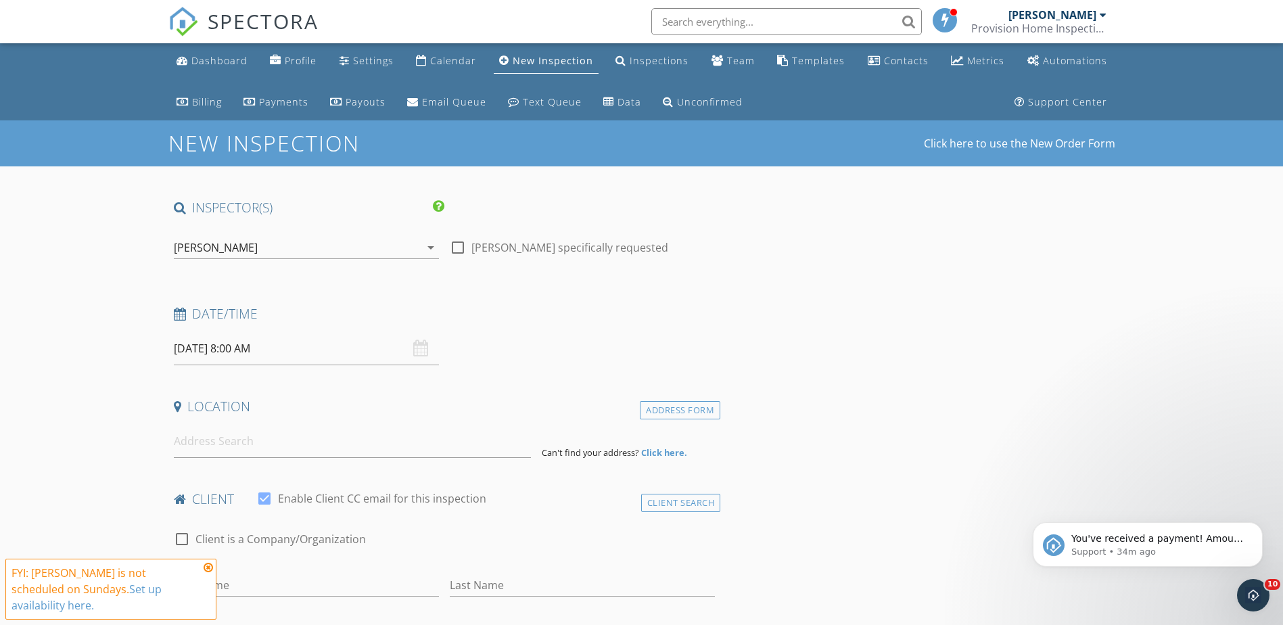
click at [212, 567] on icon at bounding box center [208, 567] width 9 height 11
click at [202, 351] on input "09/28/2025 8:00 AM" at bounding box center [306, 348] width 265 height 33
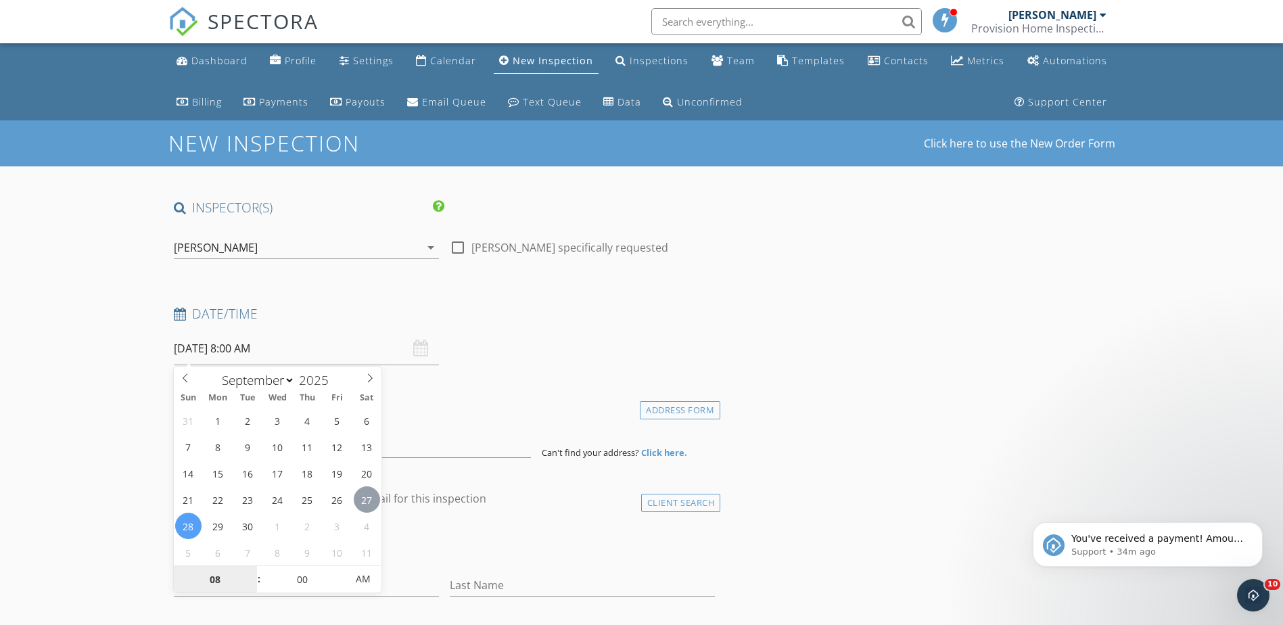
type input "09/27/2025 8:00 AM"
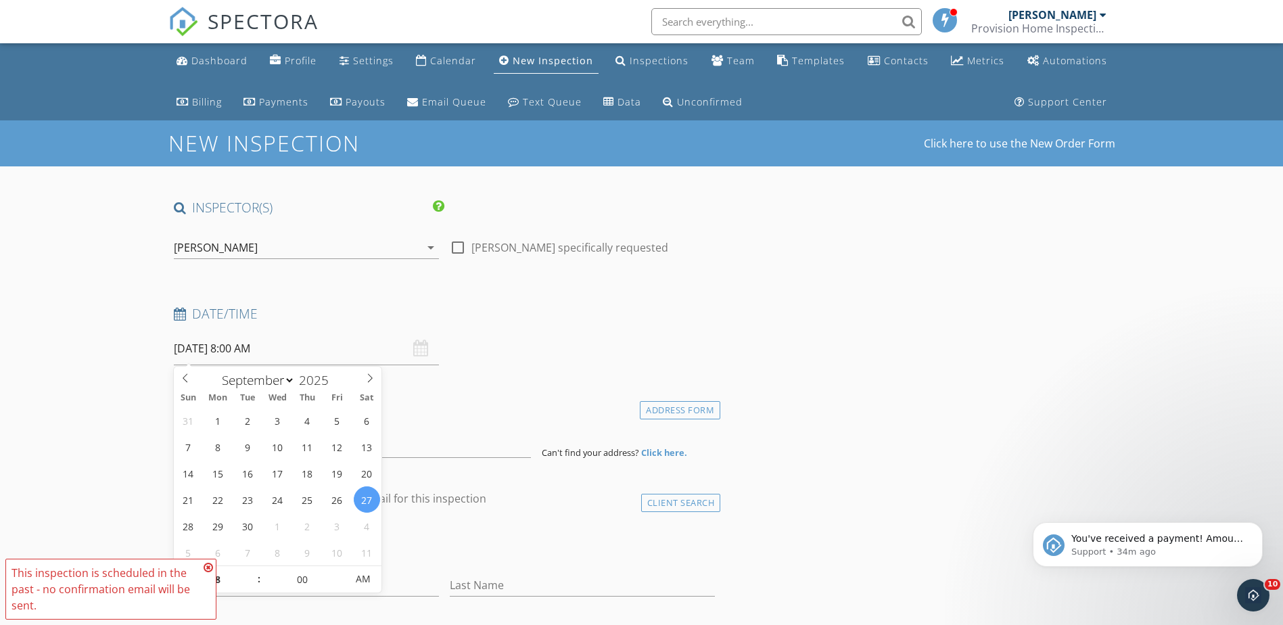
click at [210, 569] on icon at bounding box center [208, 567] width 9 height 11
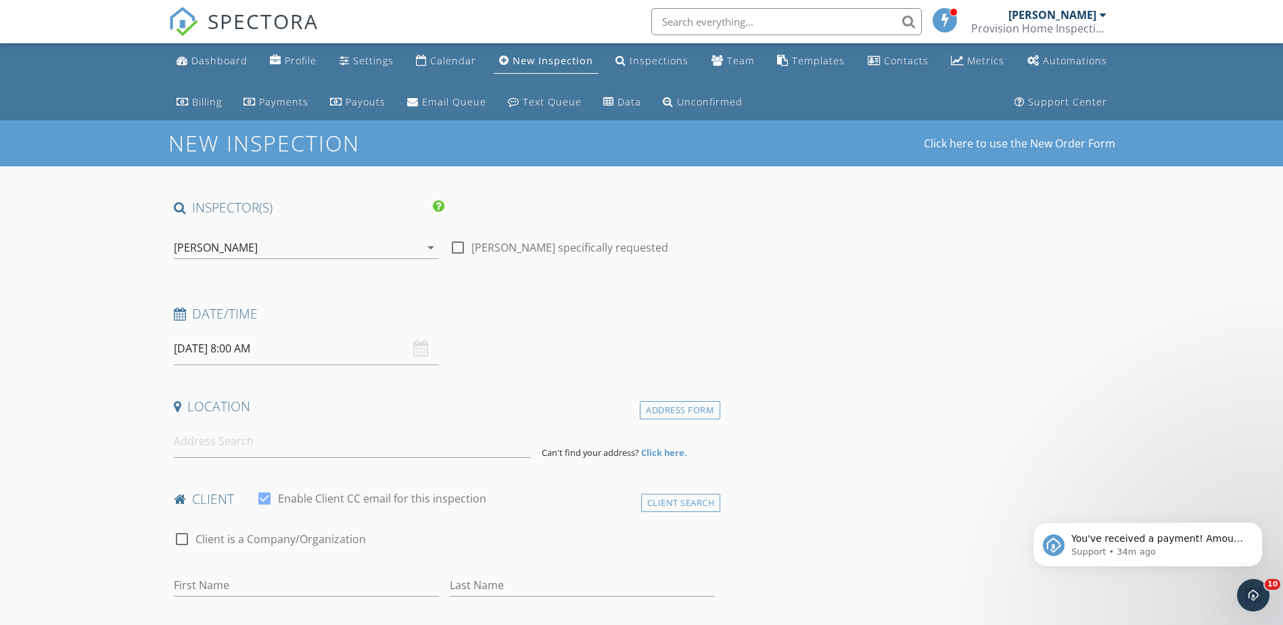
click at [238, 357] on input "09/27/2025 8:00 AM" at bounding box center [306, 348] width 265 height 33
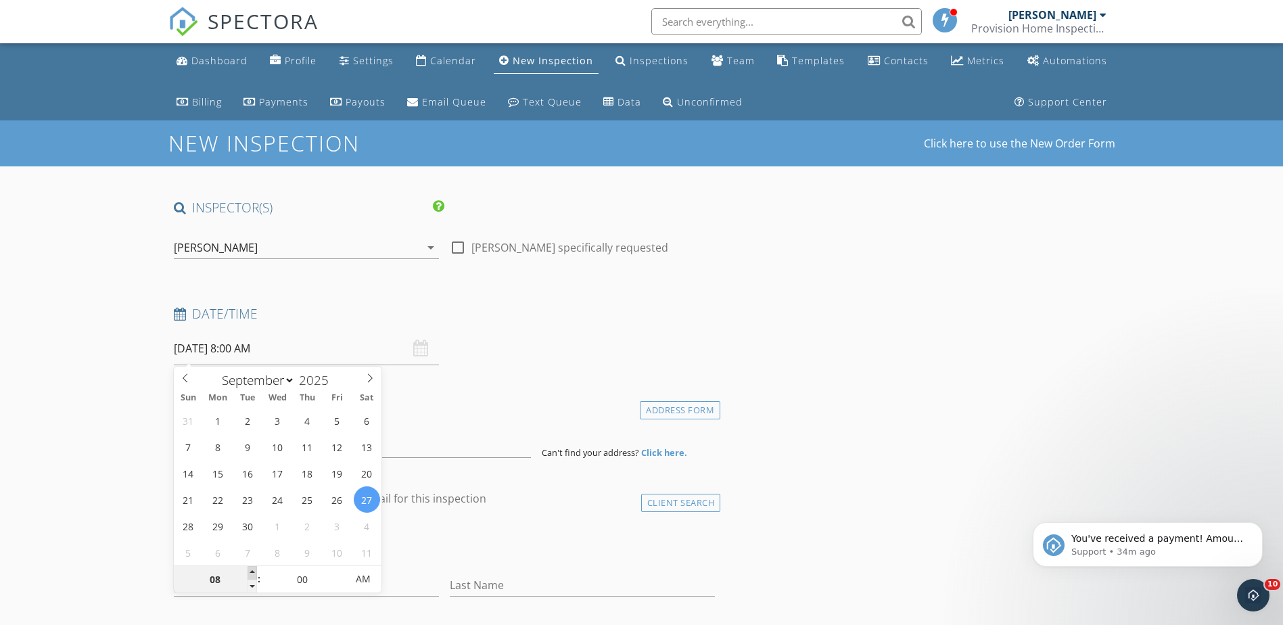
type input "09"
type input "09/27/2025 9:00 AM"
click at [252, 572] on span at bounding box center [252, 573] width 9 height 14
type input "10"
type input "09/27/2025 10:00 AM"
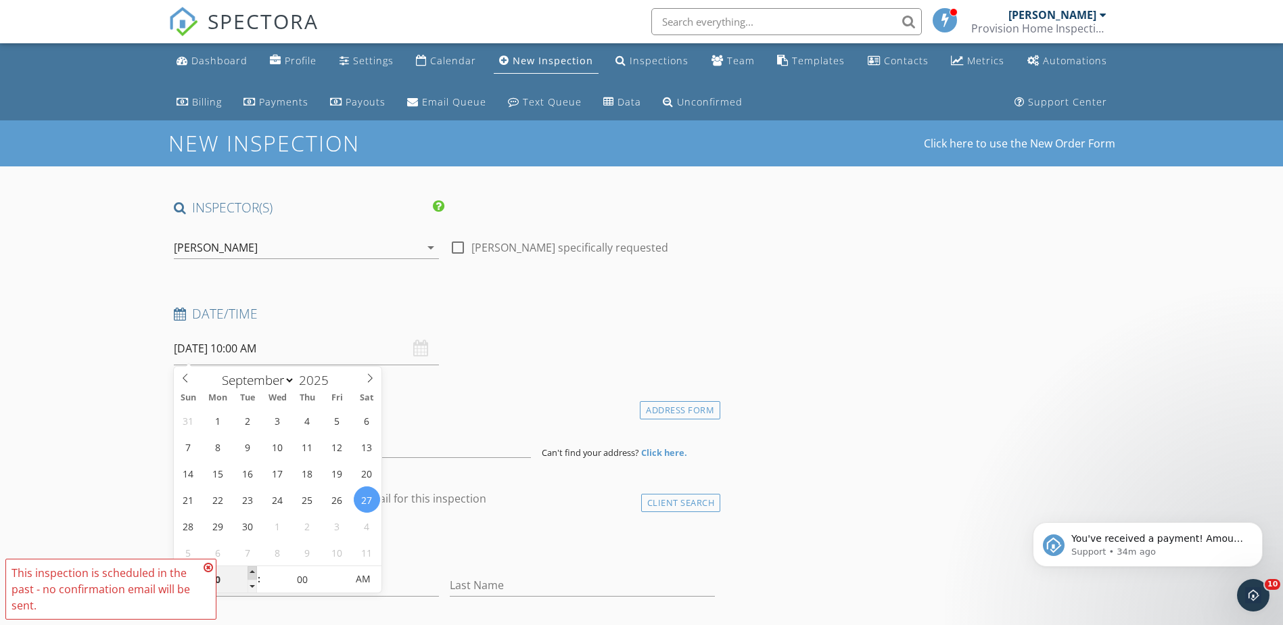
click at [251, 572] on span at bounding box center [252, 573] width 9 height 14
type input "11"
type input "09/27/2025 11:00 AM"
click at [250, 572] on span at bounding box center [252, 573] width 9 height 14
type input "12"
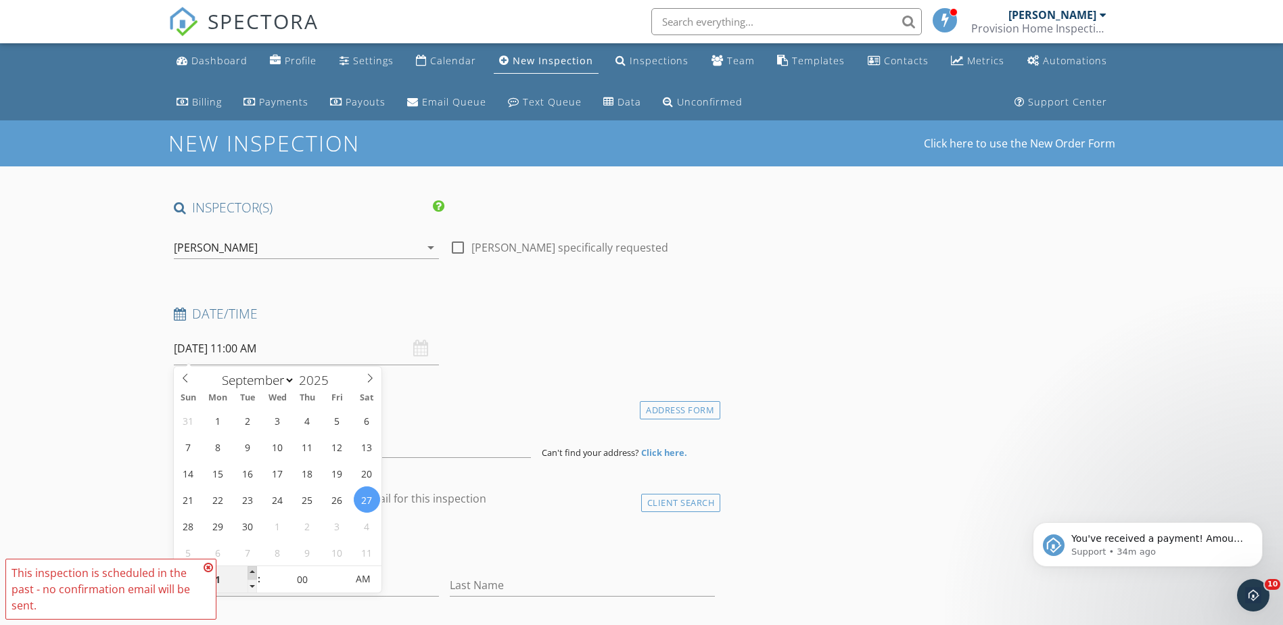
type input "09/27/2025 12:00 PM"
click at [250, 572] on span at bounding box center [252, 573] width 9 height 14
type input "01"
type input "09/27/2025 1:00 PM"
click at [250, 572] on span at bounding box center [252, 573] width 9 height 14
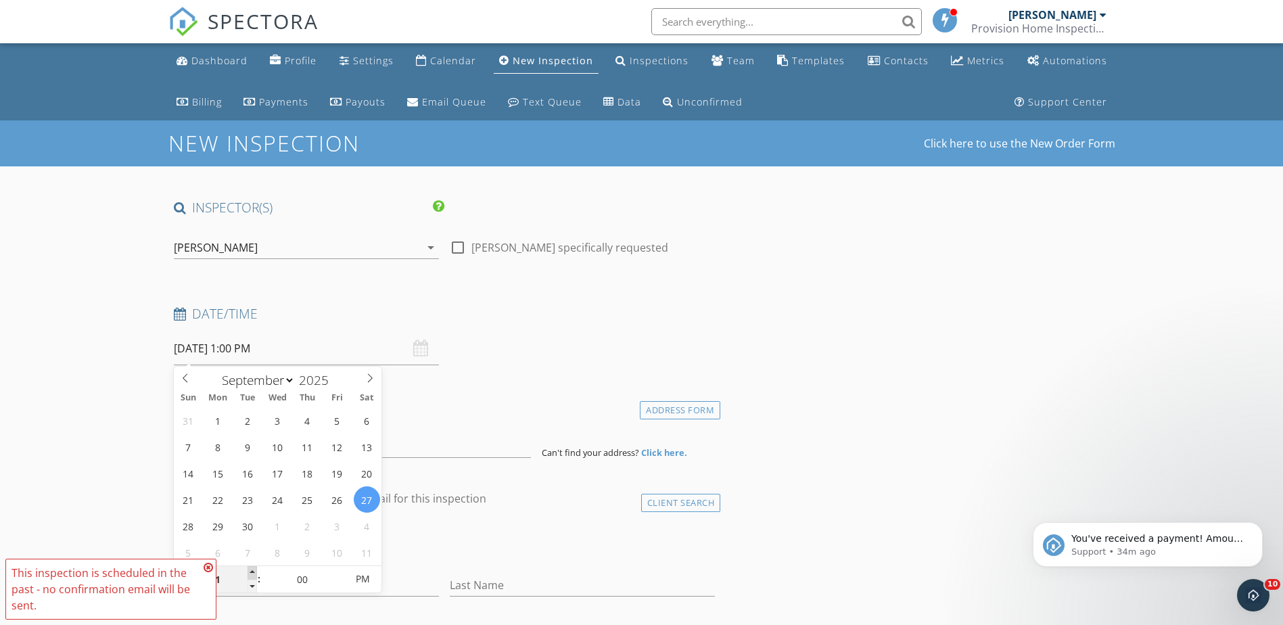
type input "02"
type input "09/27/2025 2:00 PM"
click at [250, 572] on span at bounding box center [252, 573] width 9 height 14
type input "03"
type input "09/27/2025 3:00 PM"
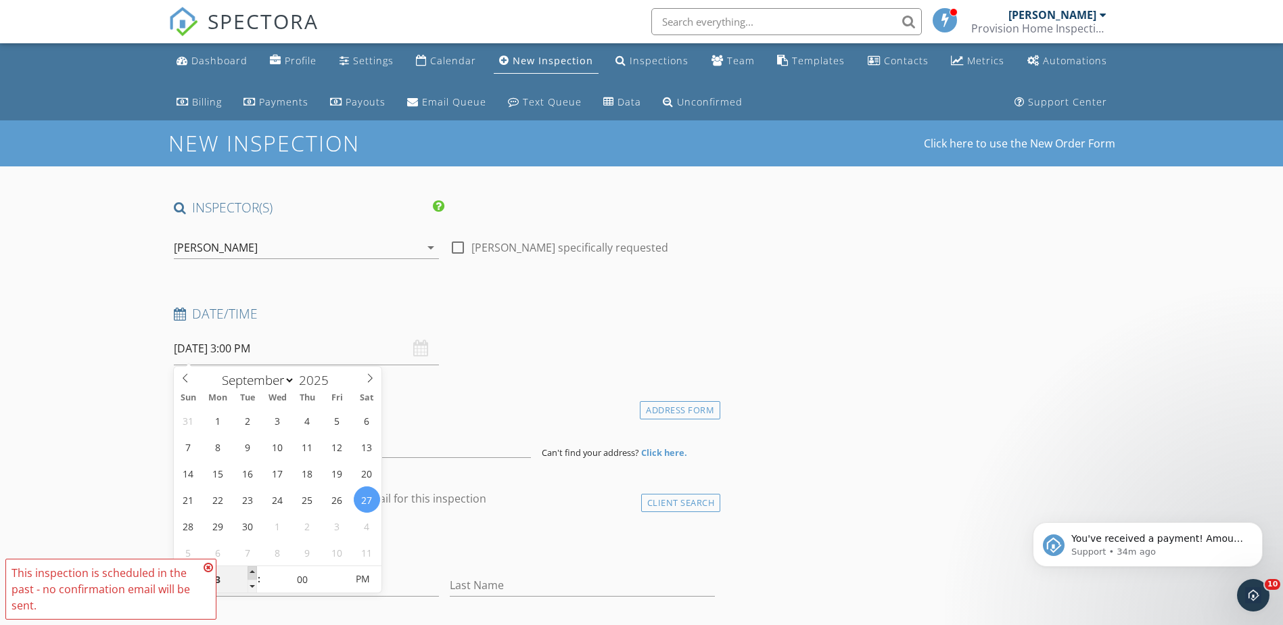
click at [250, 572] on span at bounding box center [252, 573] width 9 height 14
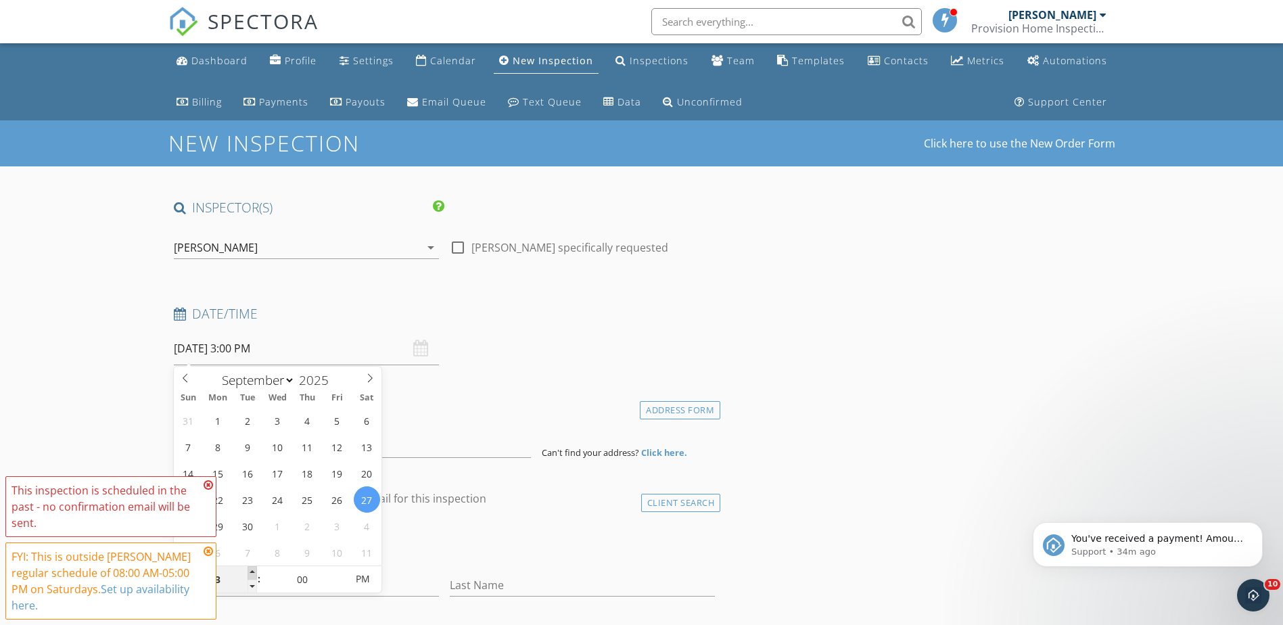
type input "04"
type input "09/27/2025 4:00 PM"
click at [250, 572] on span at bounding box center [252, 573] width 9 height 14
click at [211, 552] on icon at bounding box center [208, 551] width 9 height 11
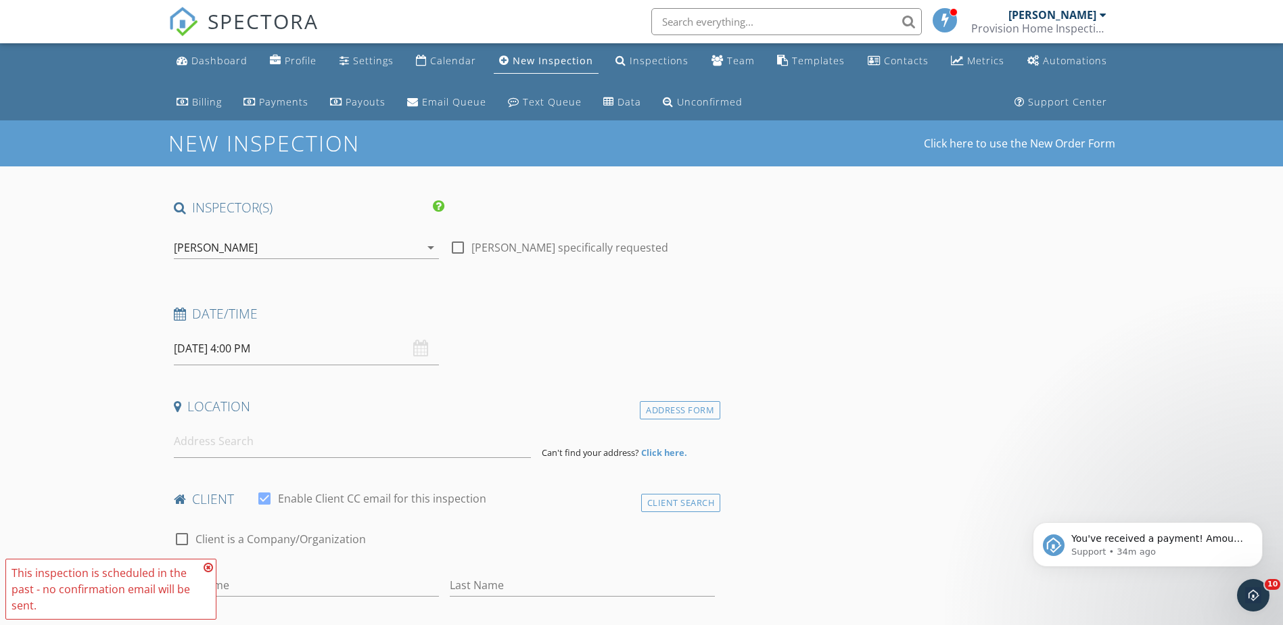
click at [209, 566] on icon at bounding box center [208, 567] width 9 height 11
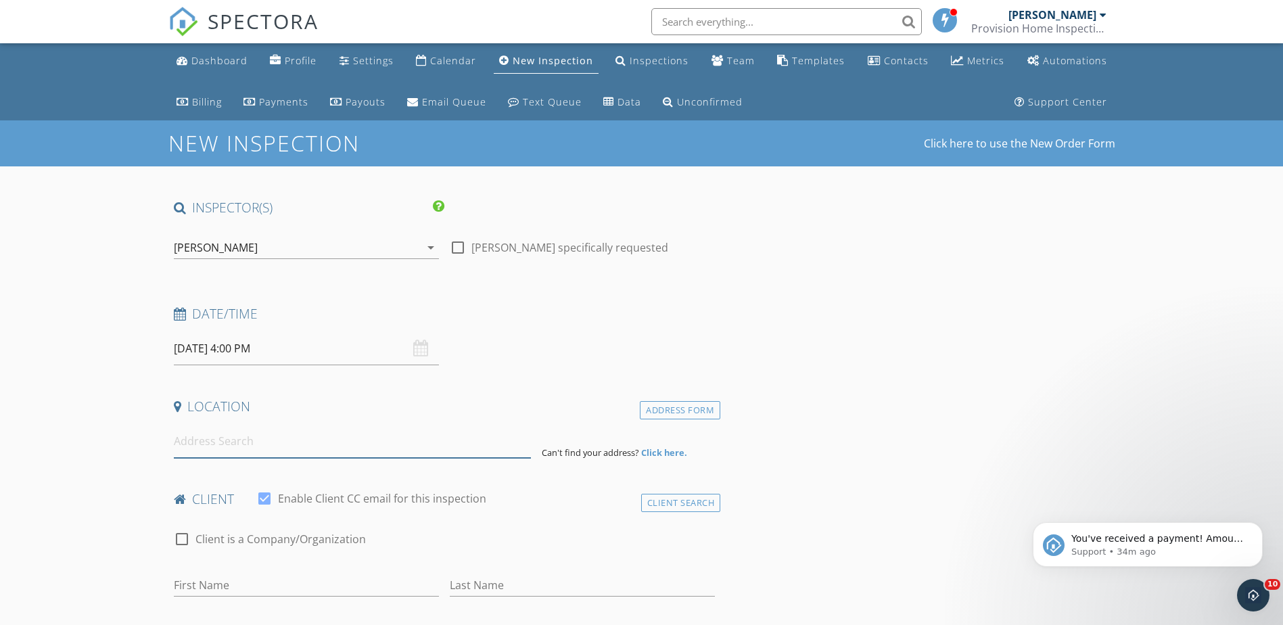
click at [207, 440] on input at bounding box center [352, 441] width 357 height 33
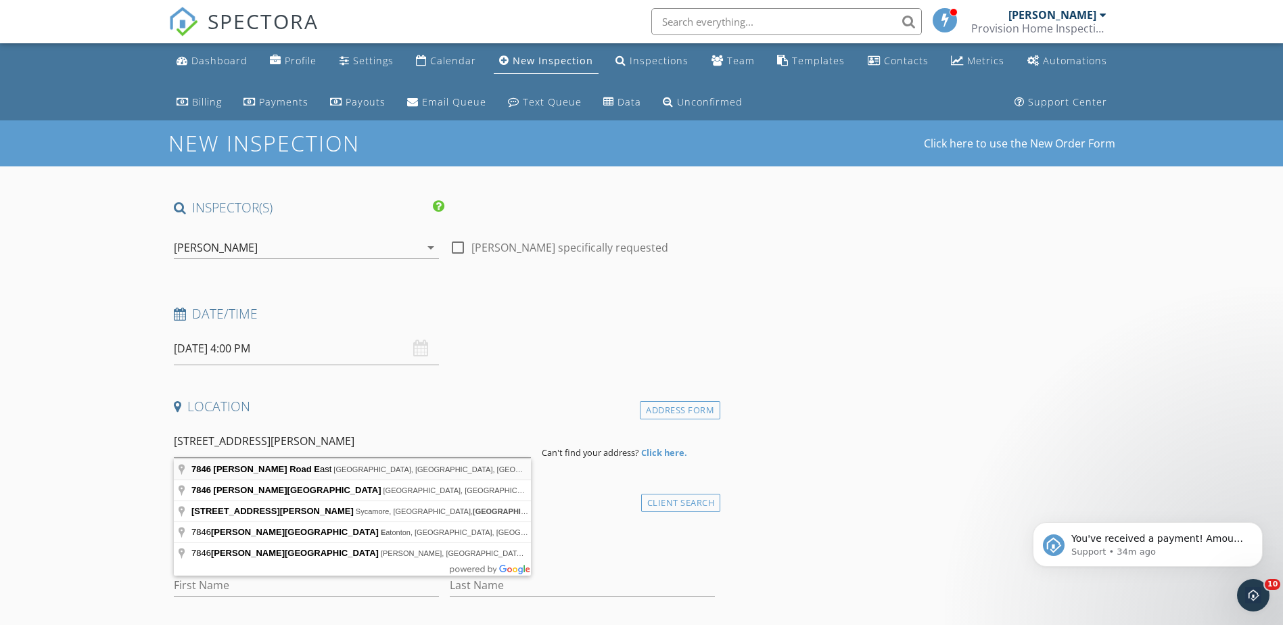
type input "7846 Denham Road East, Jacksonville, FL, USA"
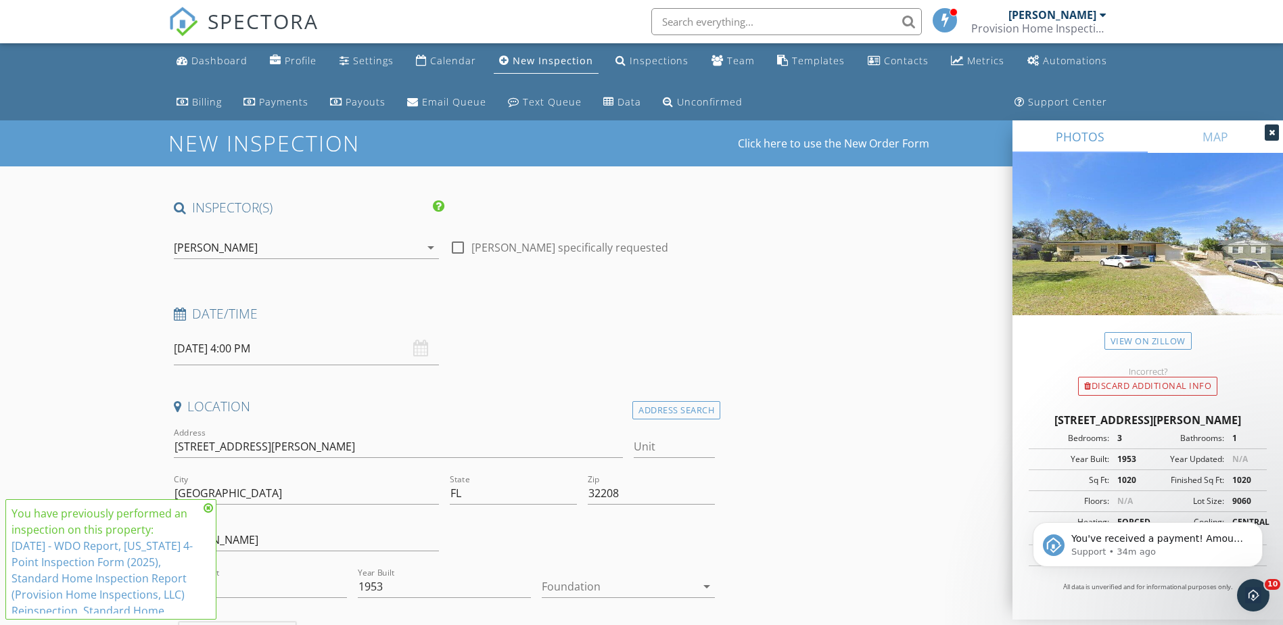
scroll to position [54, 0]
click at [206, 509] on icon at bounding box center [208, 508] width 9 height 11
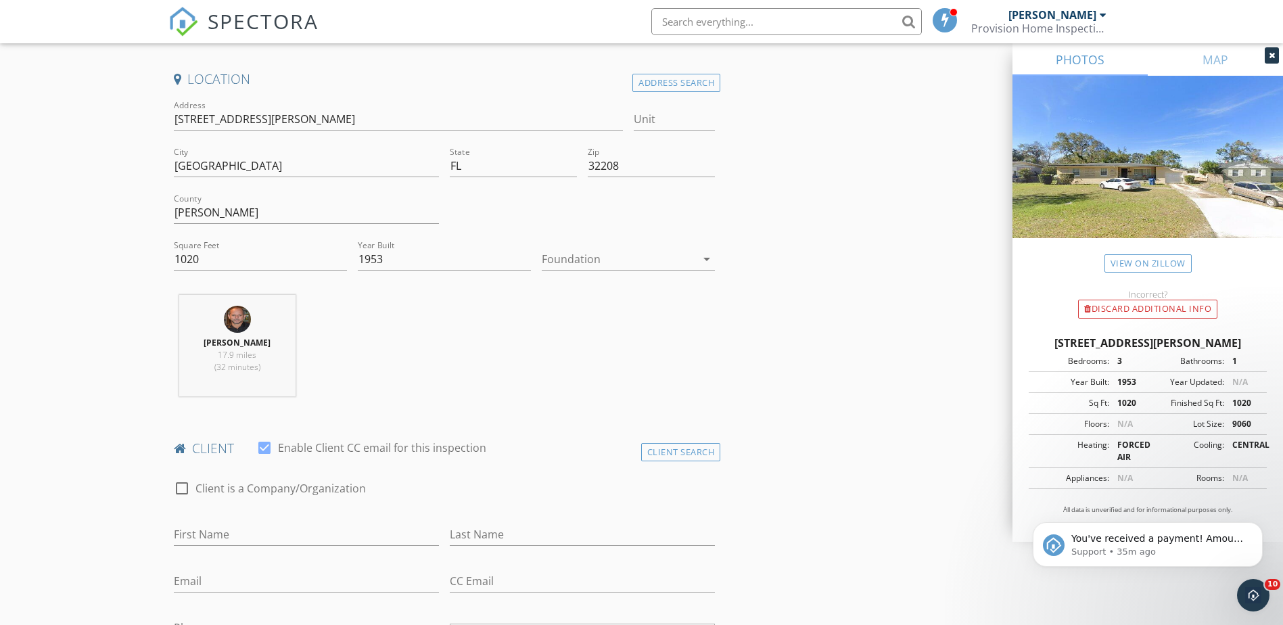
scroll to position [406, 0]
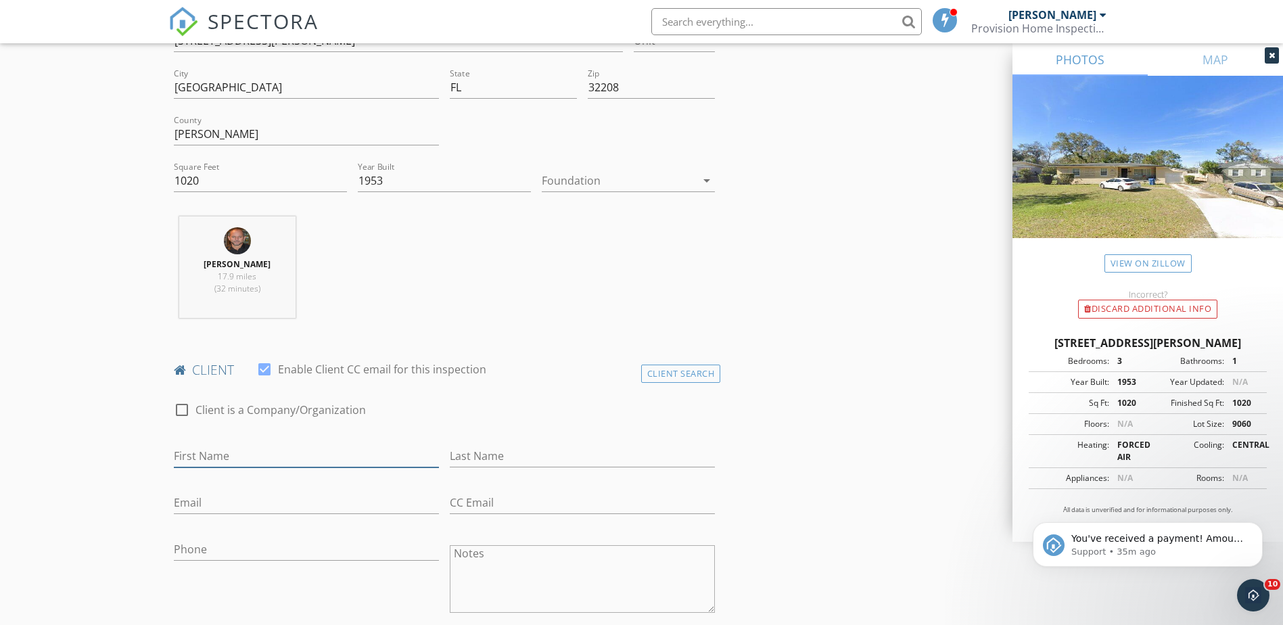
click at [199, 461] on input "First Name" at bounding box center [306, 456] width 265 height 22
type input "Mirle"
click at [671, 380] on div "Client Search" at bounding box center [681, 374] width 80 height 18
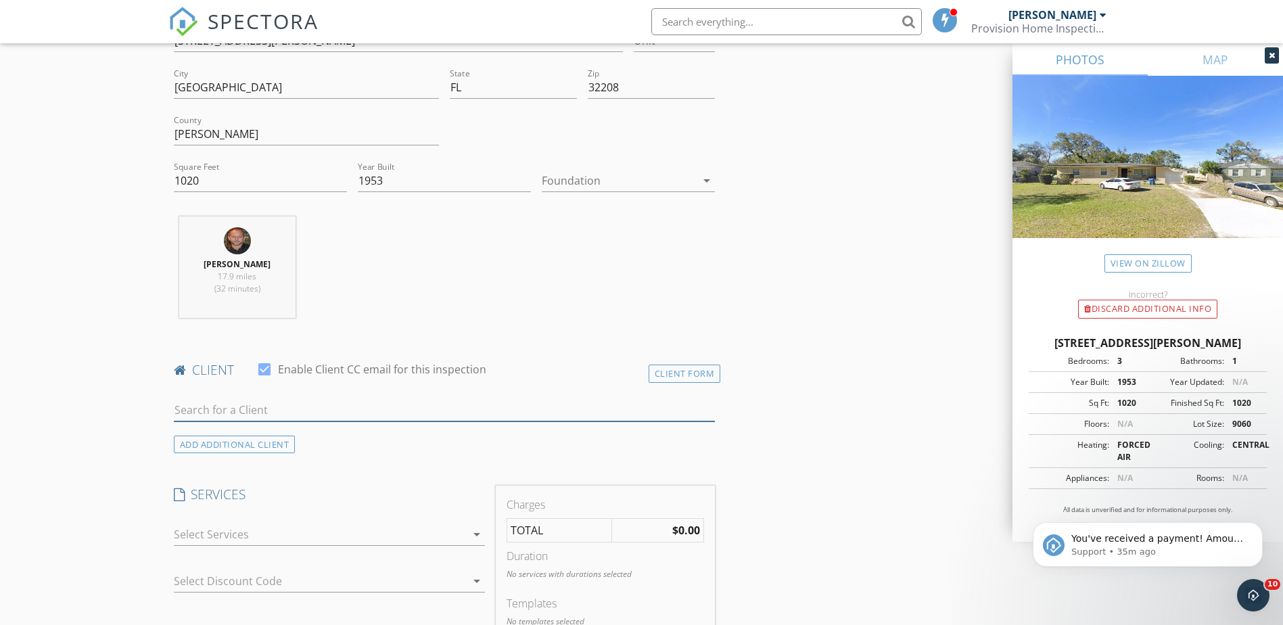
click at [271, 407] on input "text" at bounding box center [445, 410] width 542 height 22
type input "Mirley"
click at [261, 434] on div "[PERSON_NAME]" at bounding box center [280, 435] width 137 height 16
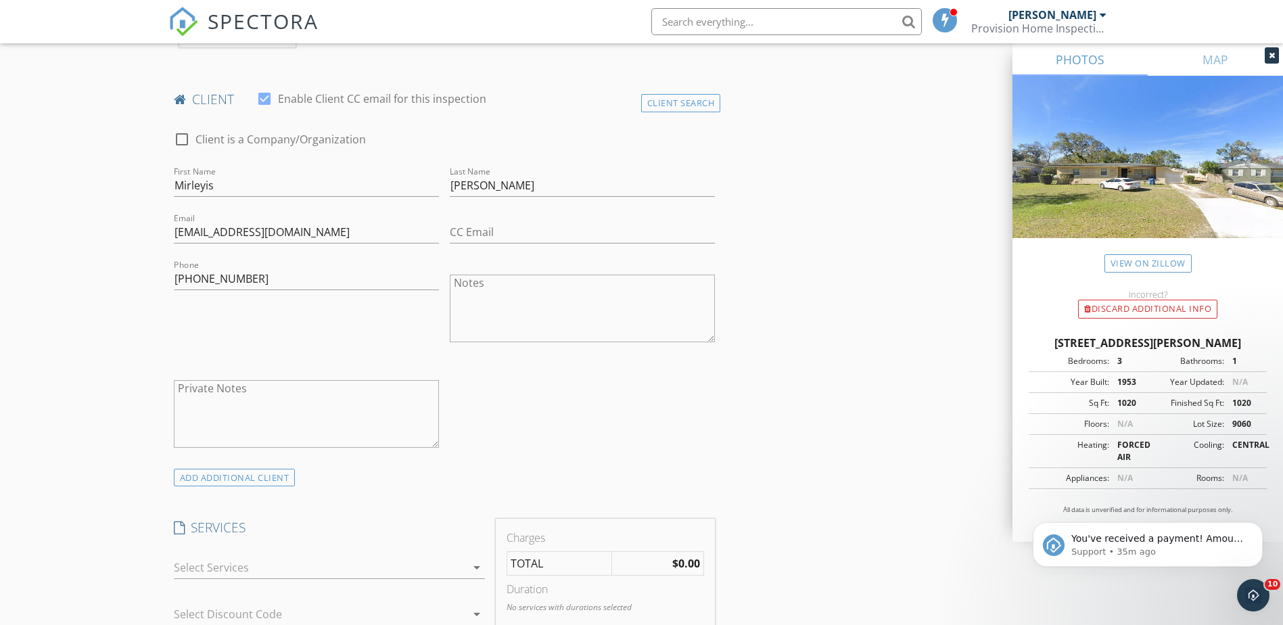
scroll to position [744, 0]
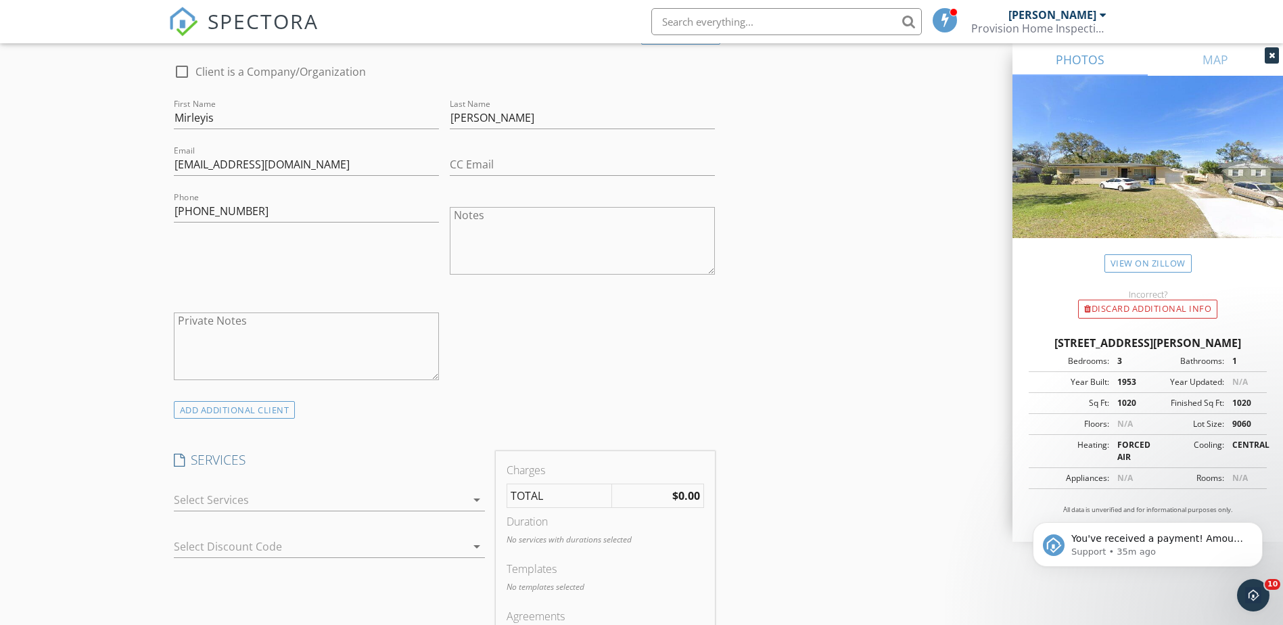
click at [478, 501] on icon "arrow_drop_down" at bounding box center [477, 500] width 16 height 16
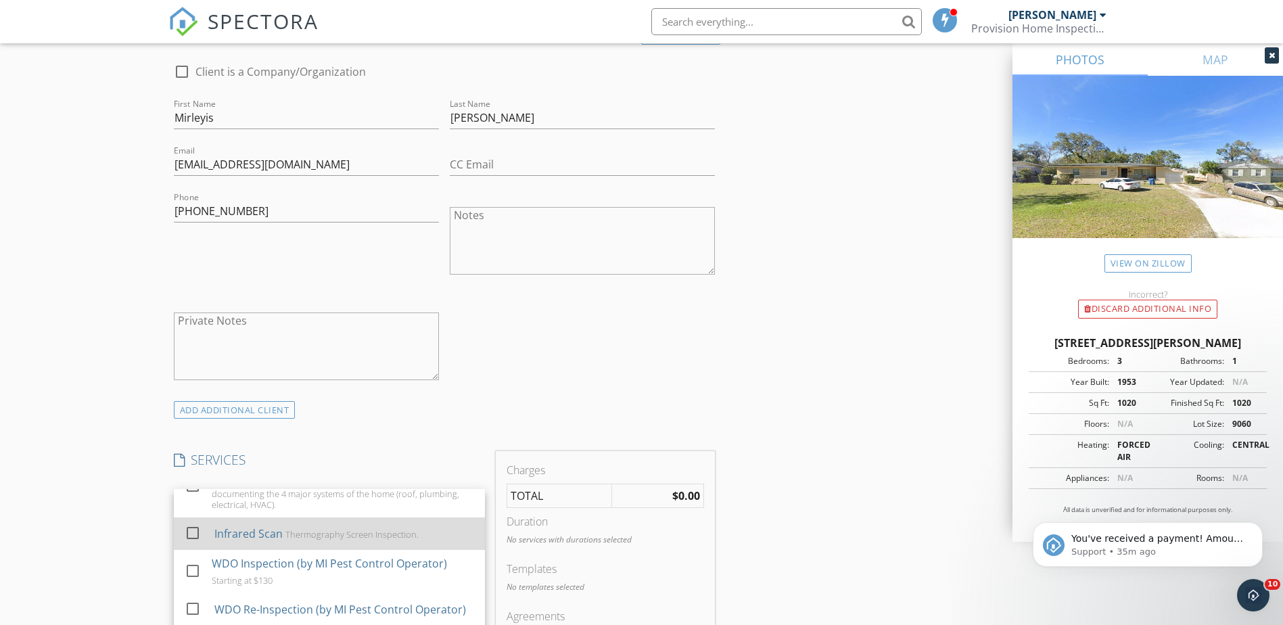
scroll to position [135, 0]
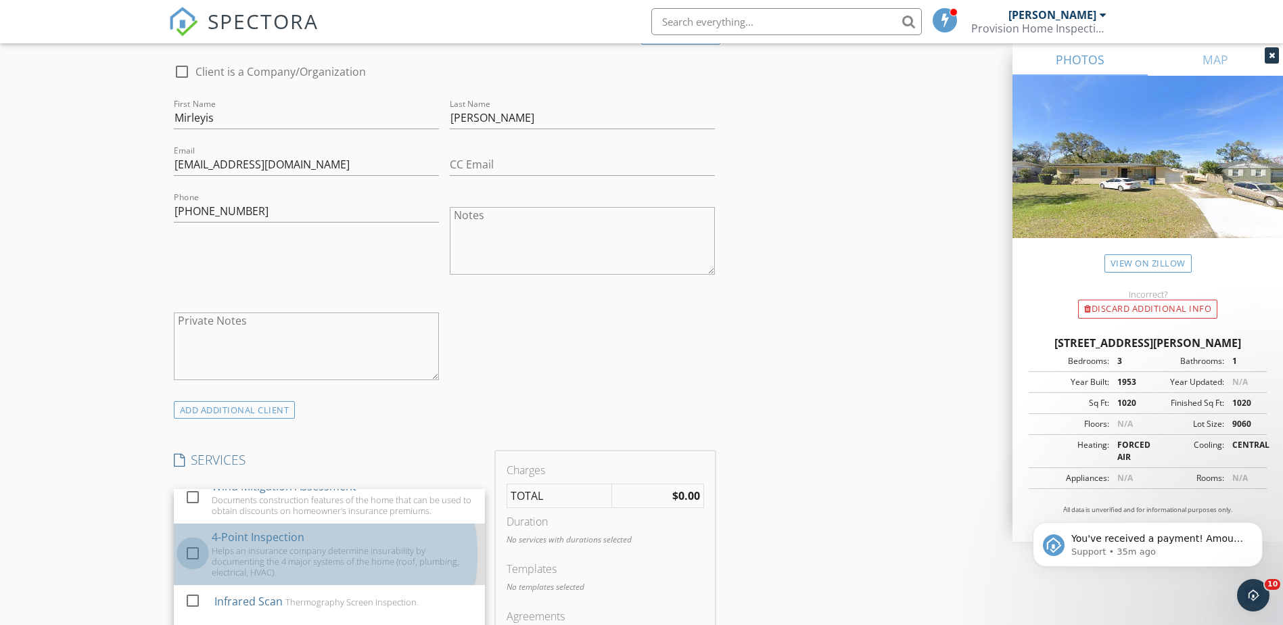
click at [194, 554] on div at bounding box center [192, 553] width 23 height 23
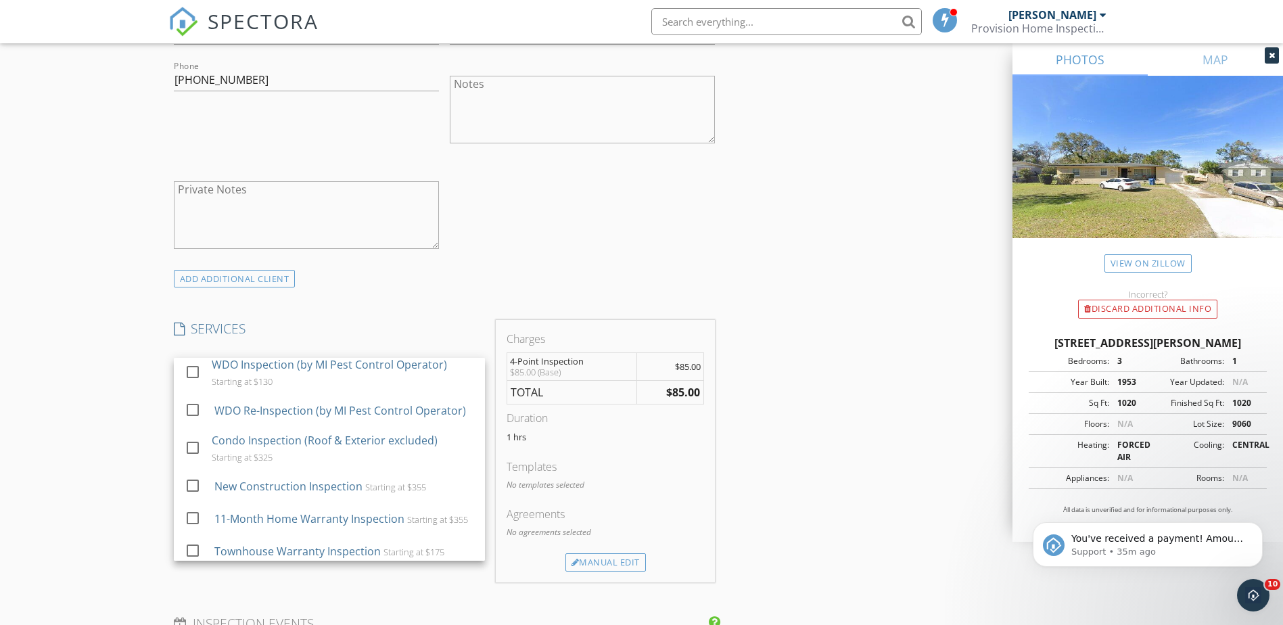
scroll to position [879, 0]
click at [635, 564] on div "Manual Edit" at bounding box center [606, 558] width 81 height 19
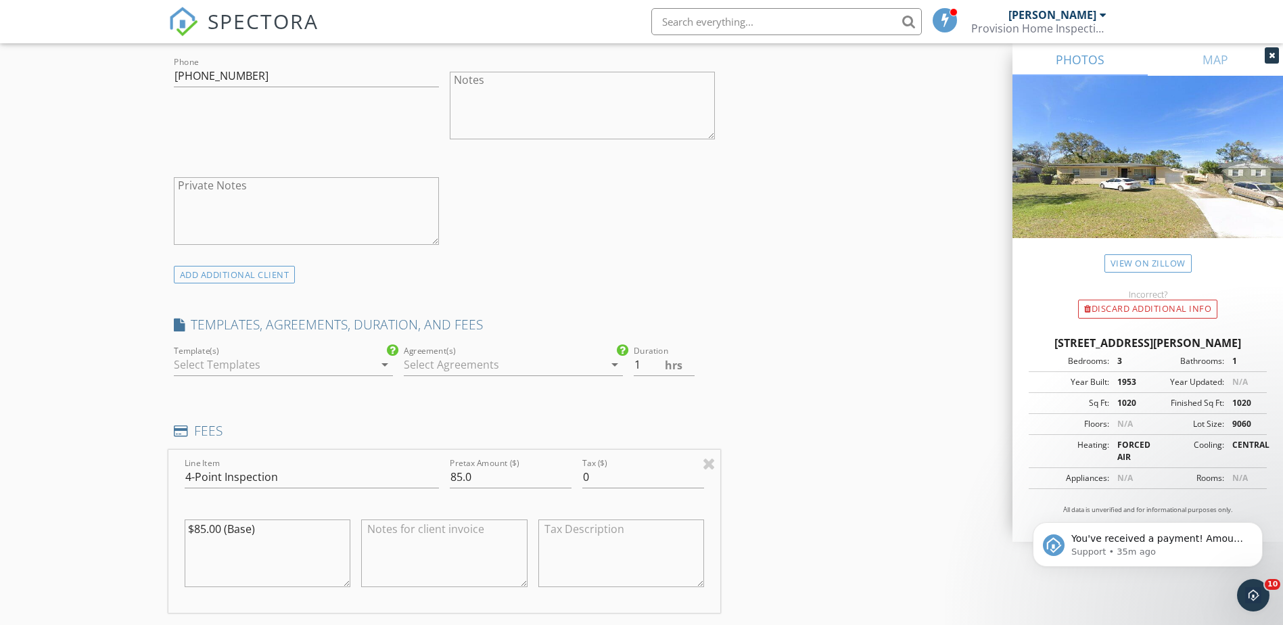
click at [386, 367] on icon "arrow_drop_down" at bounding box center [385, 365] width 16 height 16
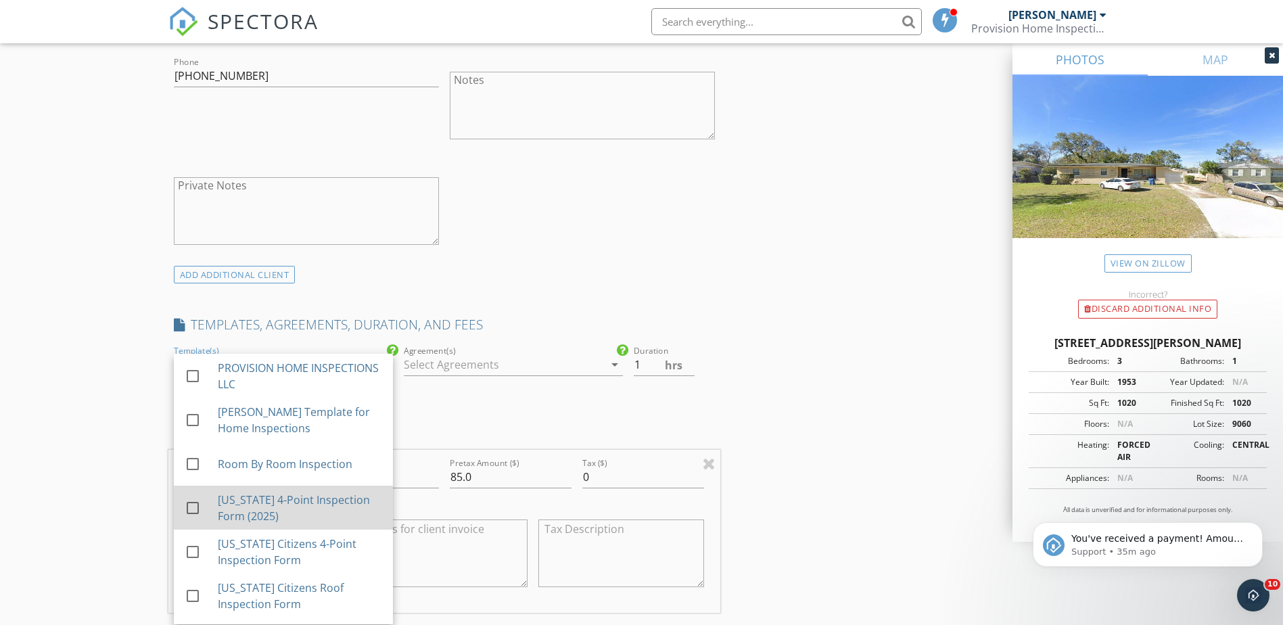
click at [327, 499] on div "Florida 4-Point Inspection Form (2025)" at bounding box center [299, 508] width 164 height 32
click at [793, 467] on div "INSPECTOR(S) check_box Guillermo Vargas PRIMARY Guillermo Vargas arrow_drop_dow…" at bounding box center [641, 508] width 947 height 2378
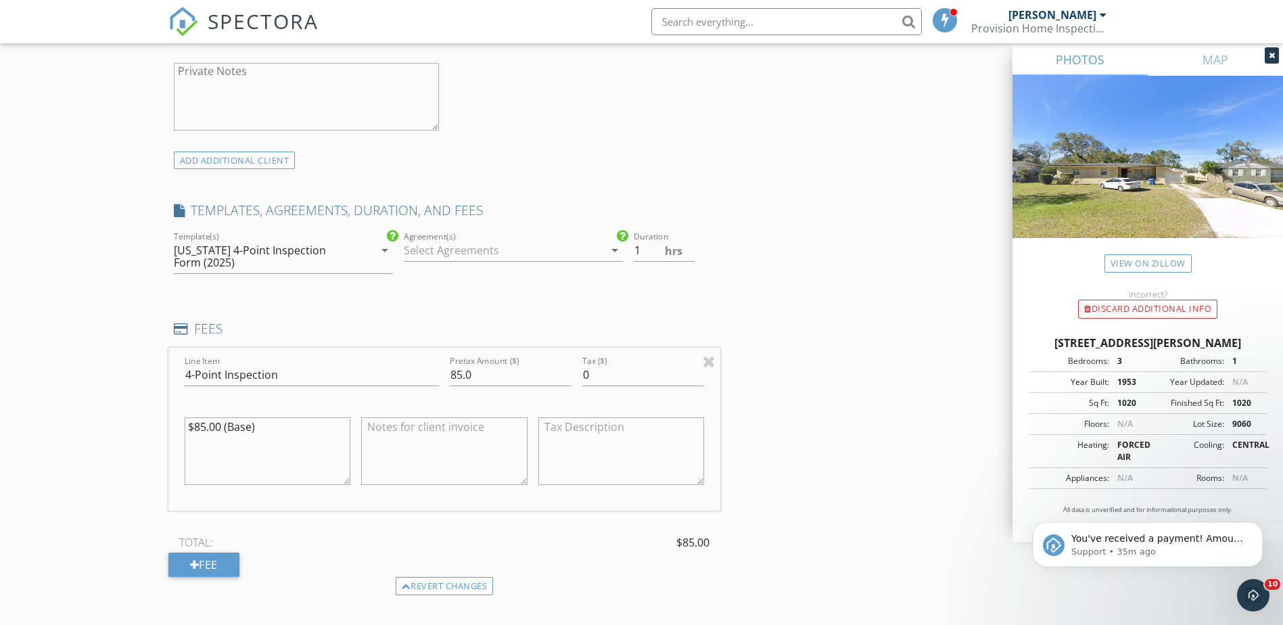
scroll to position [1015, 0]
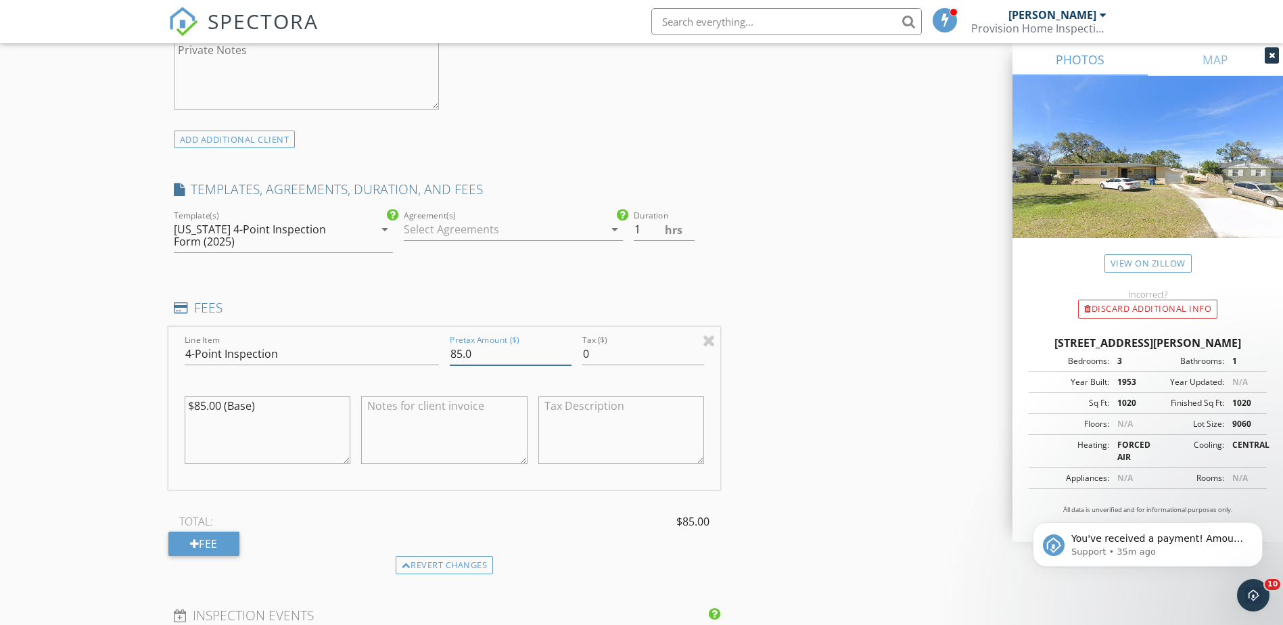
drag, startPoint x: 486, startPoint y: 358, endPoint x: 449, endPoint y: 354, distance: 37.4
click at [450, 354] on input "85.0" at bounding box center [511, 354] width 122 height 22
type input "100.00"
click at [819, 474] on div "INSPECTOR(S) check_box Guillermo Vargas PRIMARY Guillermo Vargas arrow_drop_dow…" at bounding box center [641, 373] width 947 height 2378
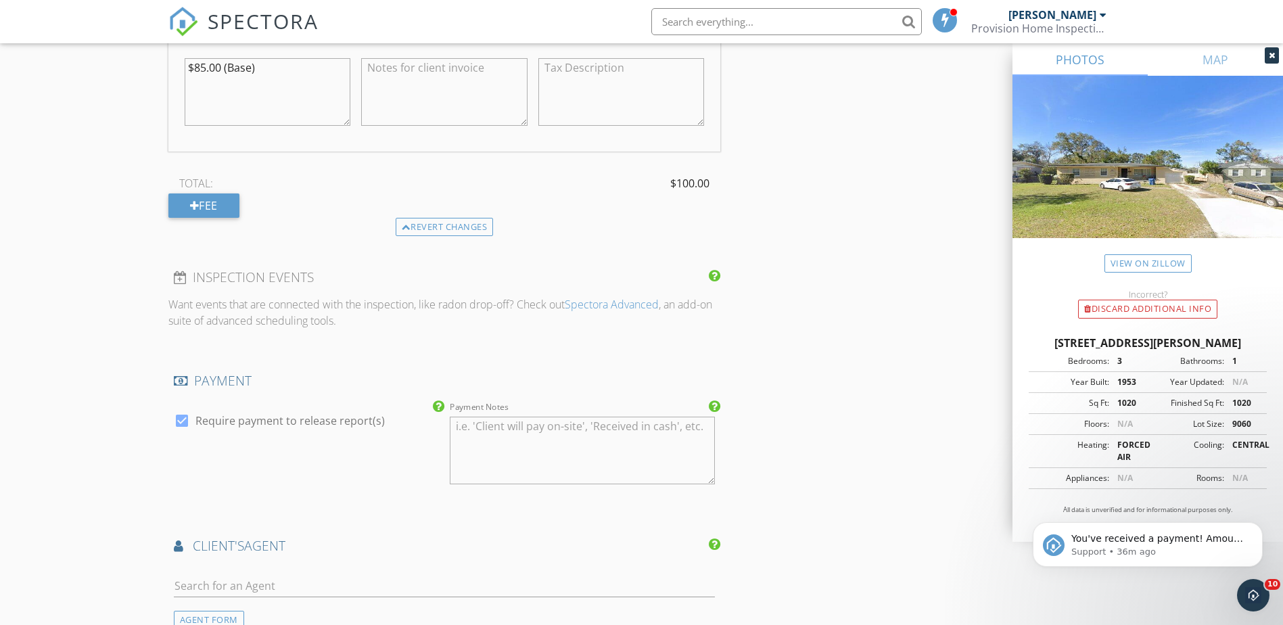
scroll to position [1421, 0]
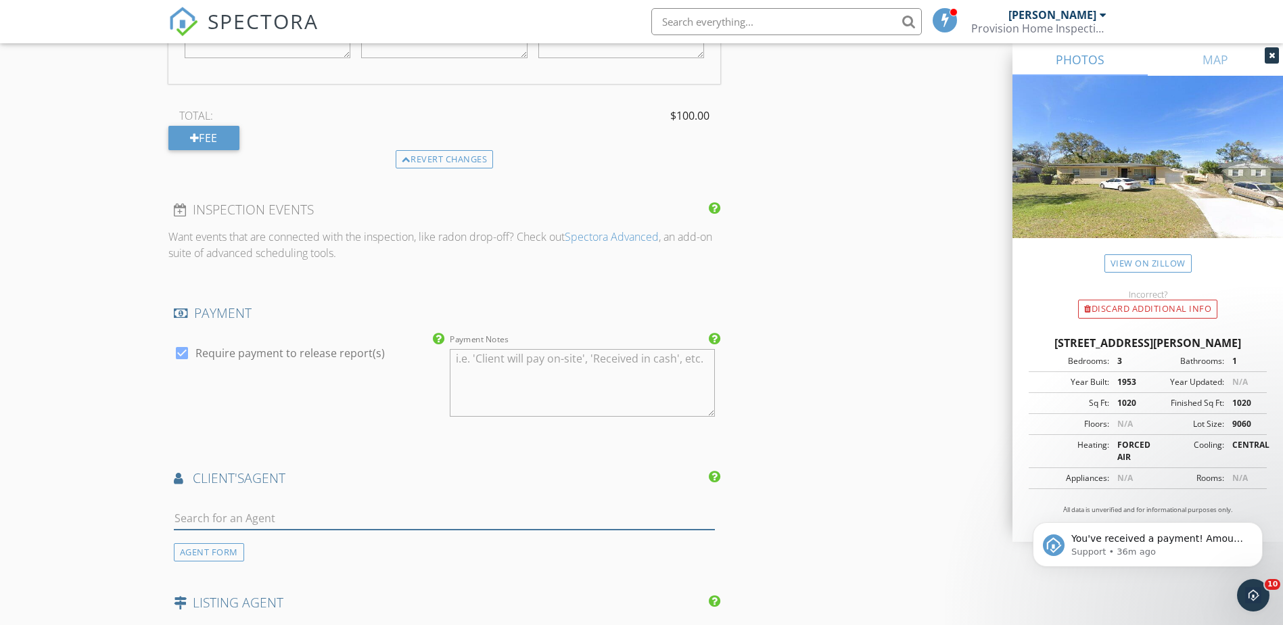
click at [376, 516] on input "text" at bounding box center [445, 518] width 542 height 22
type input "grass"
click at [292, 551] on li "[PERSON_NAME]" at bounding box center [445, 549] width 541 height 38
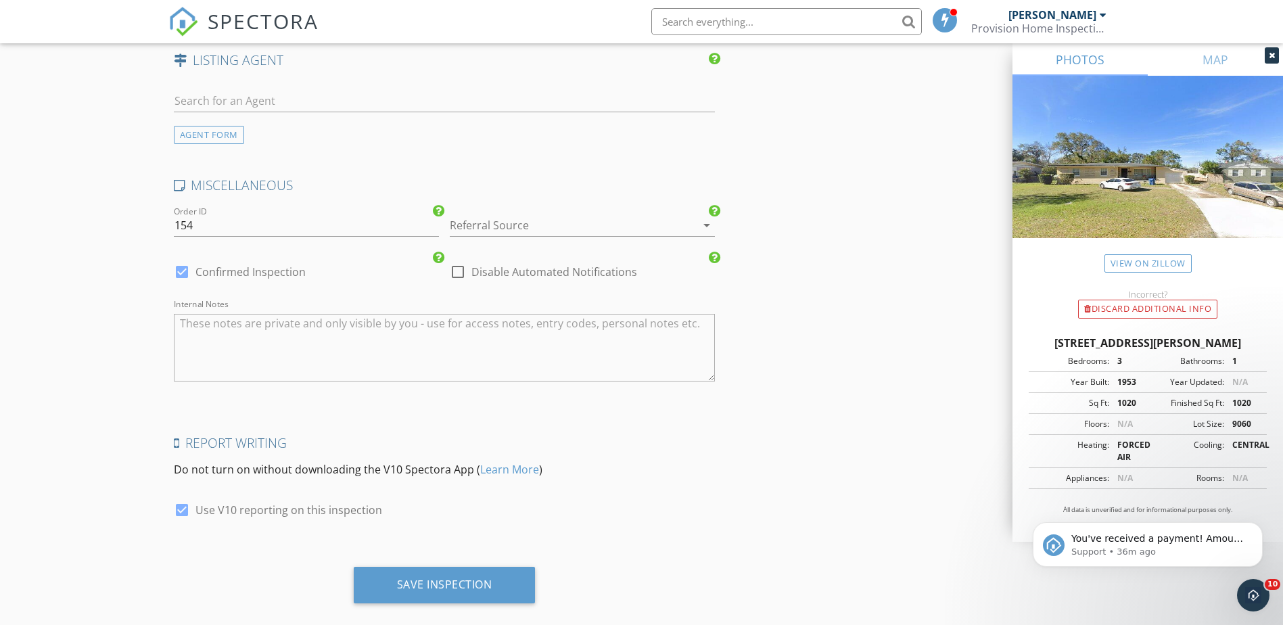
scroll to position [2292, 0]
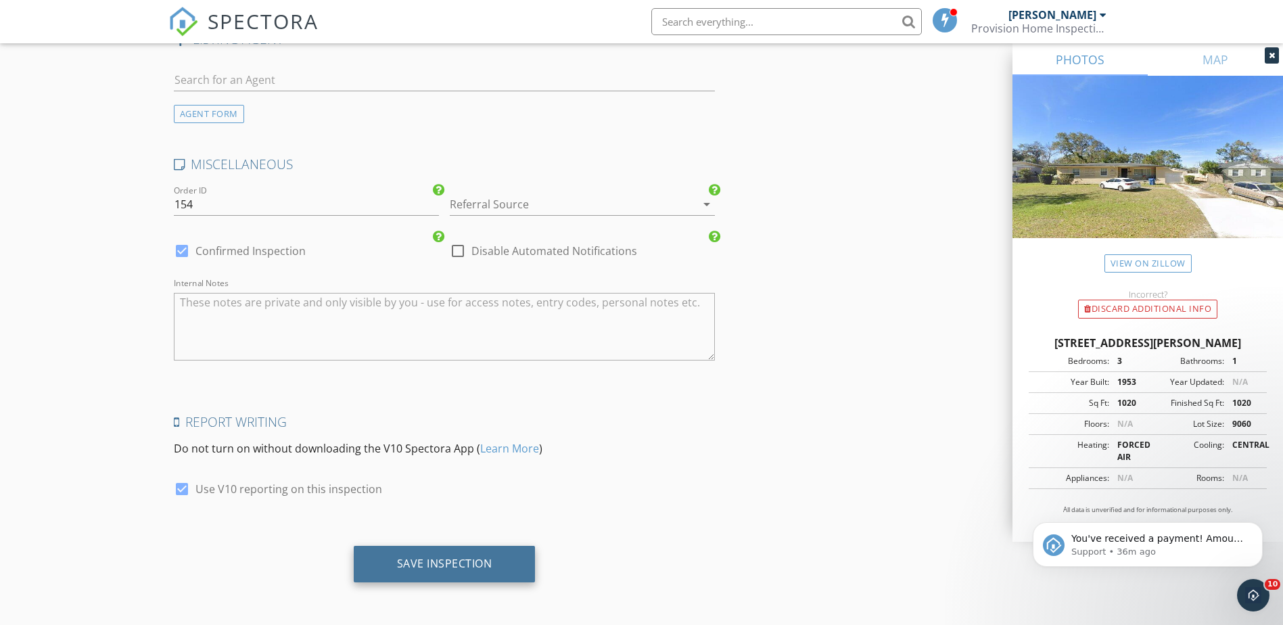
click at [459, 576] on div "Save Inspection" at bounding box center [445, 564] width 182 height 37
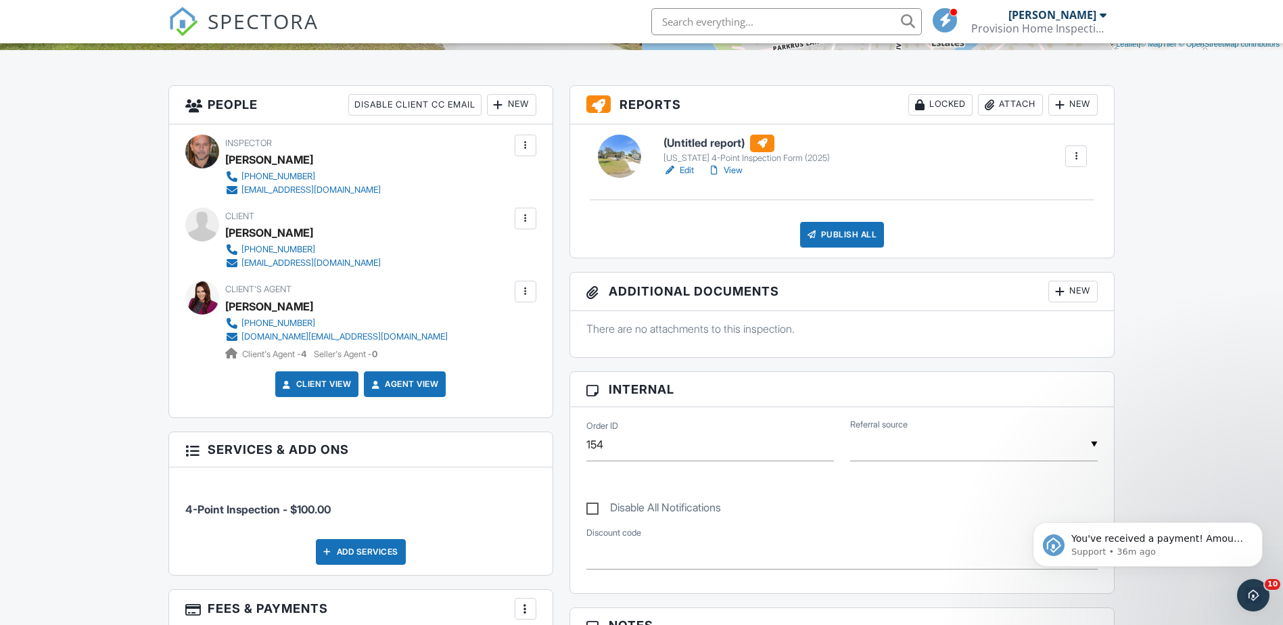
scroll to position [338, 0]
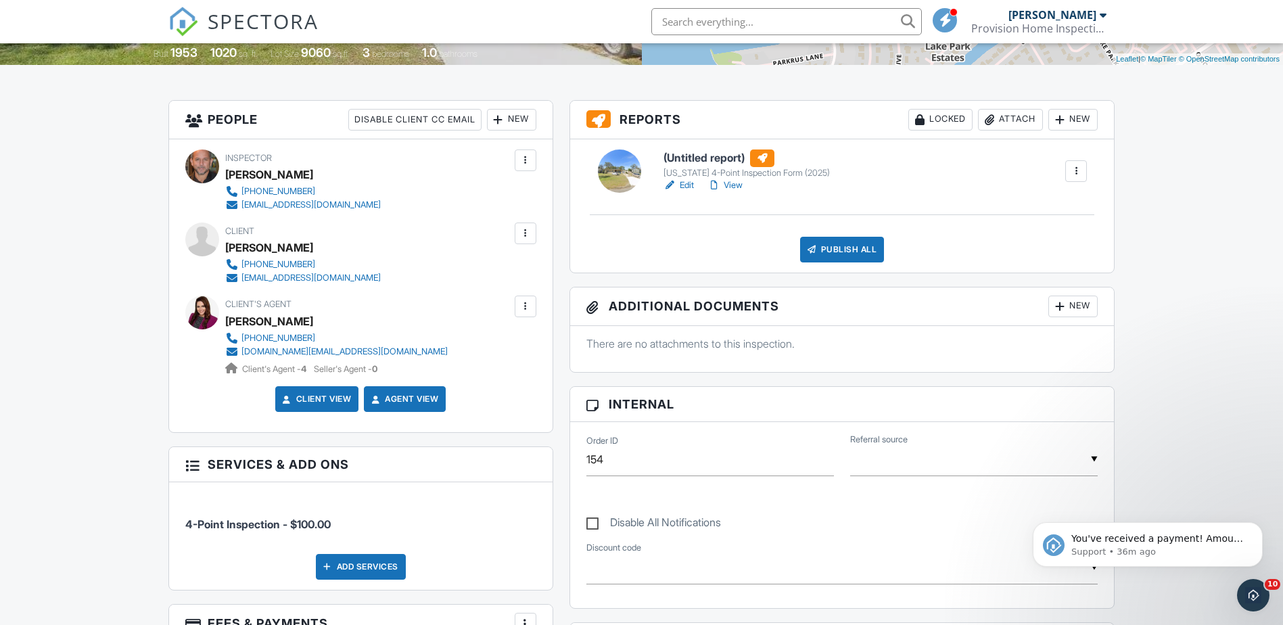
click at [708, 23] on input "text" at bounding box center [786, 21] width 271 height 27
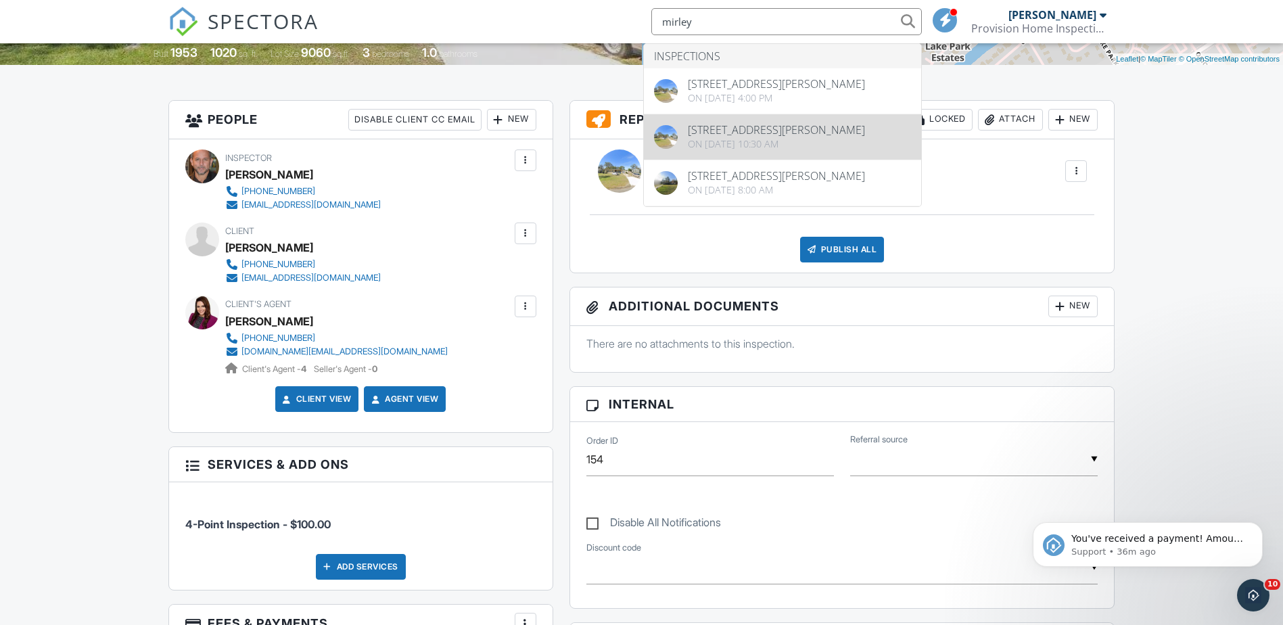
type input "mirley"
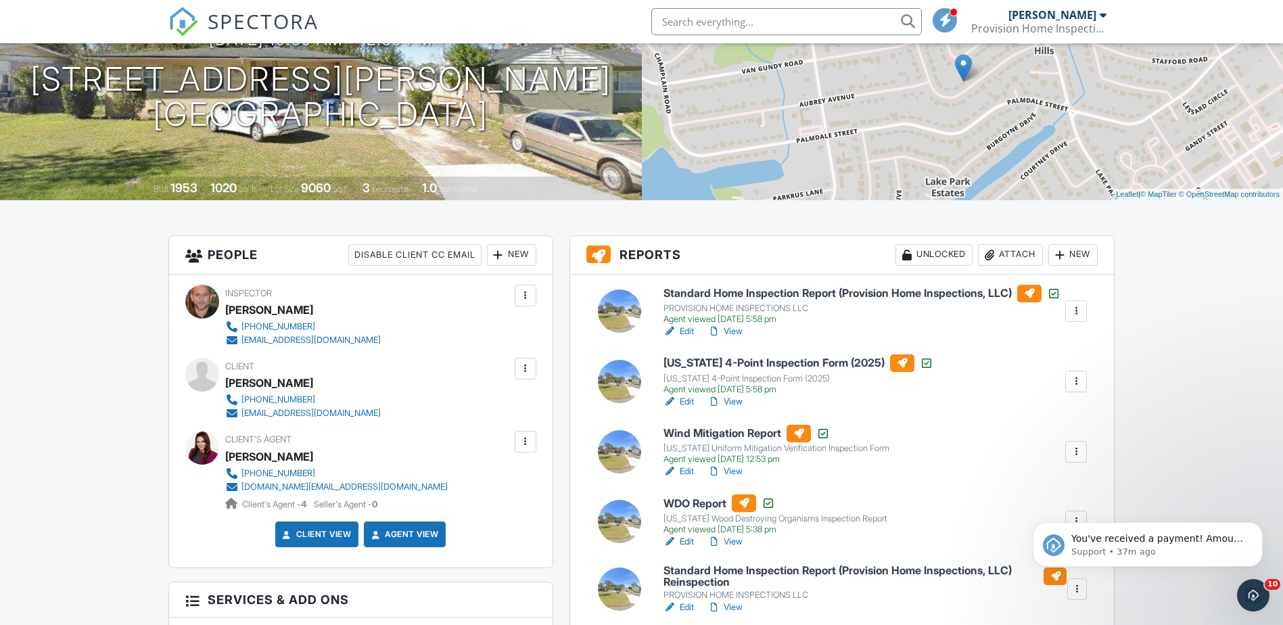
scroll to position [271, 0]
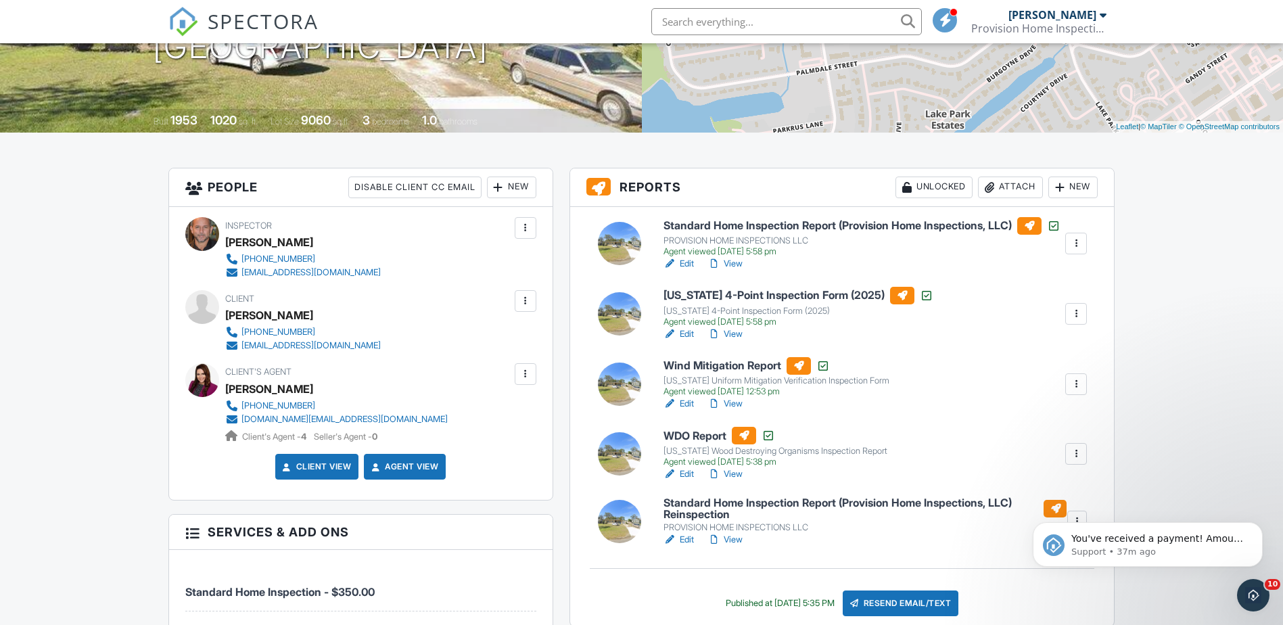
click at [1072, 321] on div at bounding box center [1077, 314] width 14 height 14
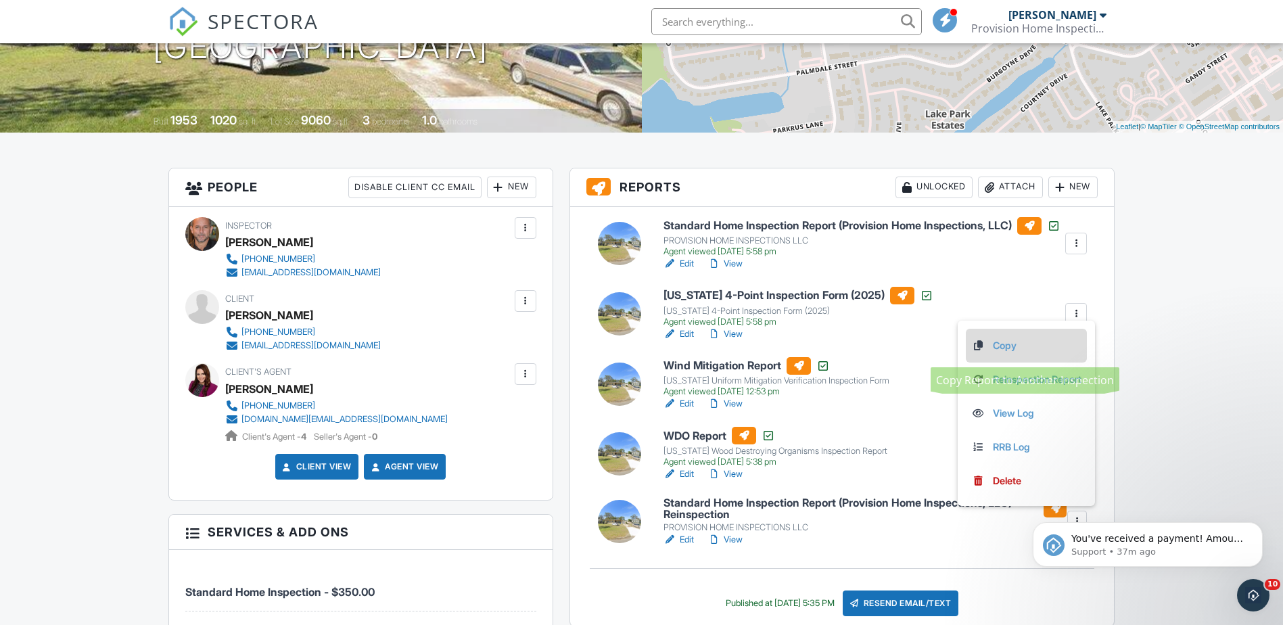
click at [1009, 352] on link "Copy" at bounding box center [1026, 345] width 110 height 15
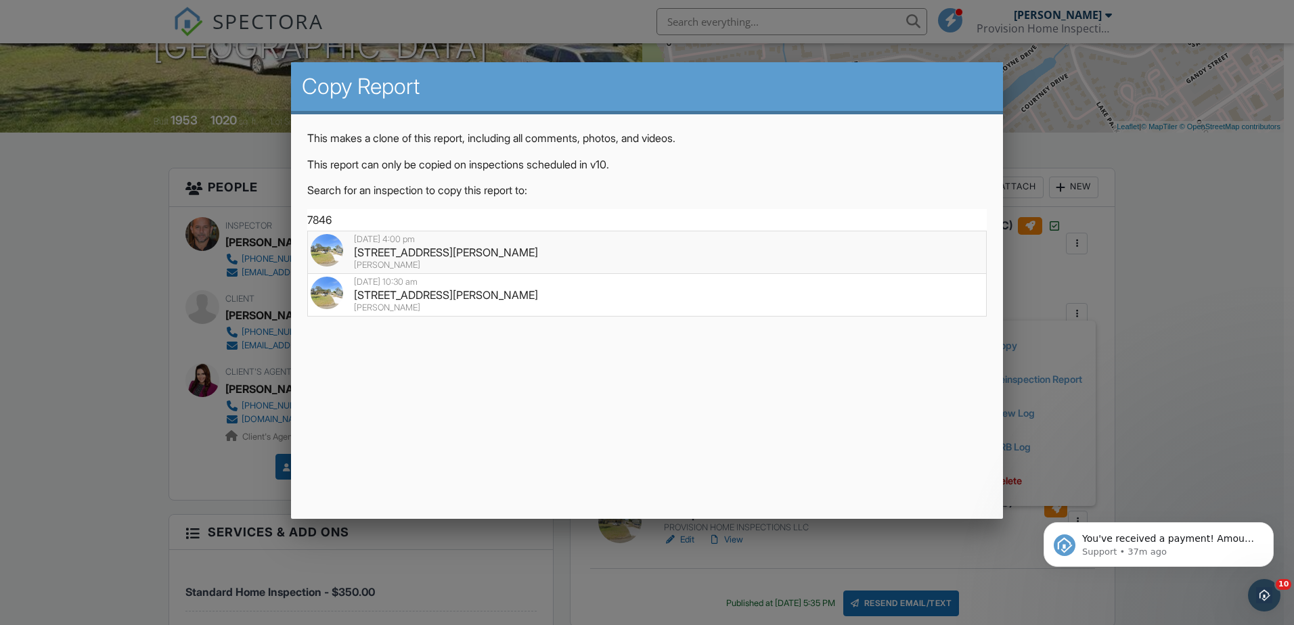
click at [375, 248] on div "[STREET_ADDRESS][PERSON_NAME]" at bounding box center [647, 252] width 672 height 15
type input "[STREET_ADDRESS][PERSON_NAME]"
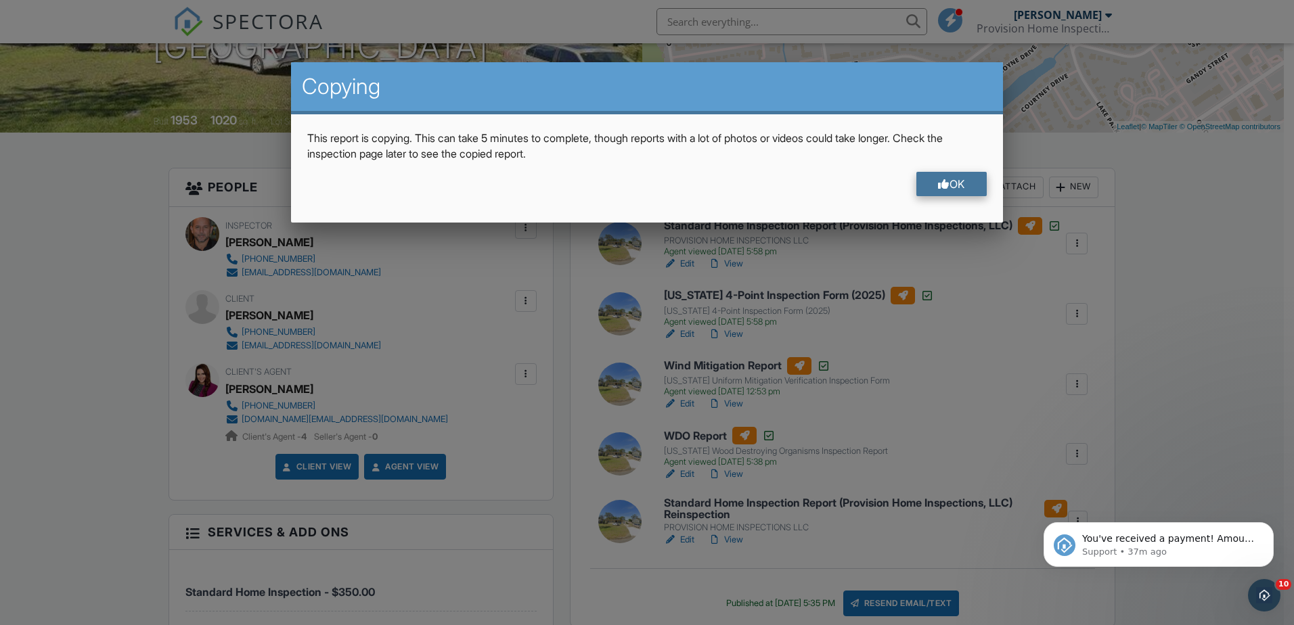
click at [940, 185] on div at bounding box center [944, 184] width 12 height 11
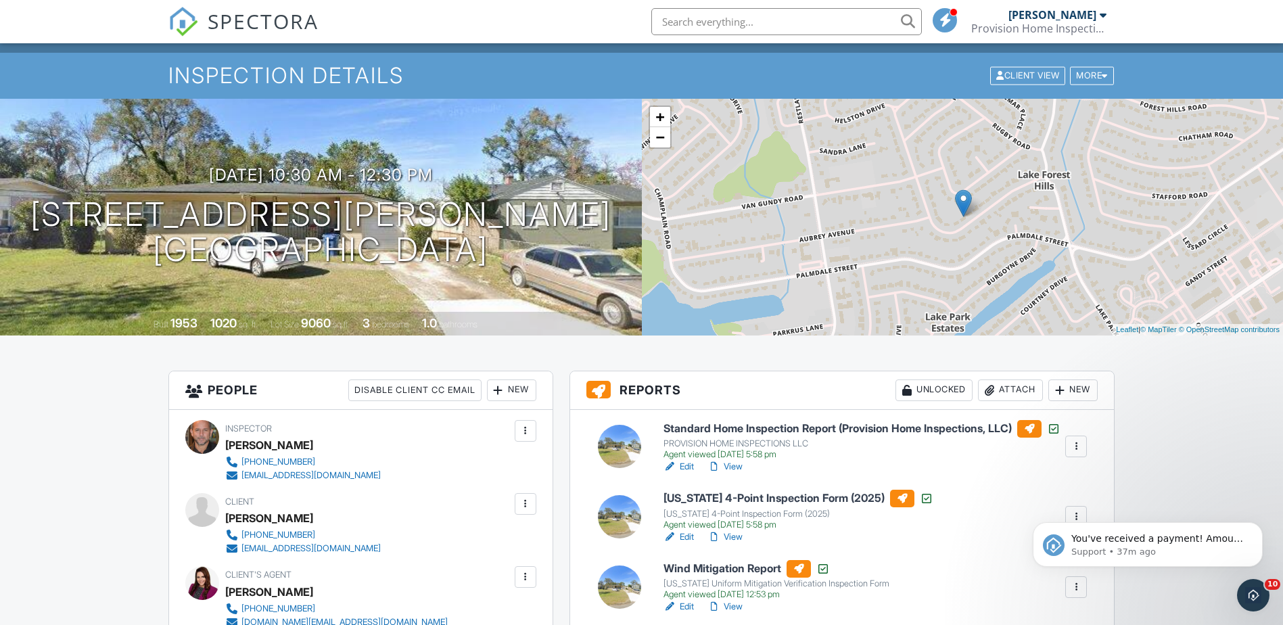
scroll to position [0, 0]
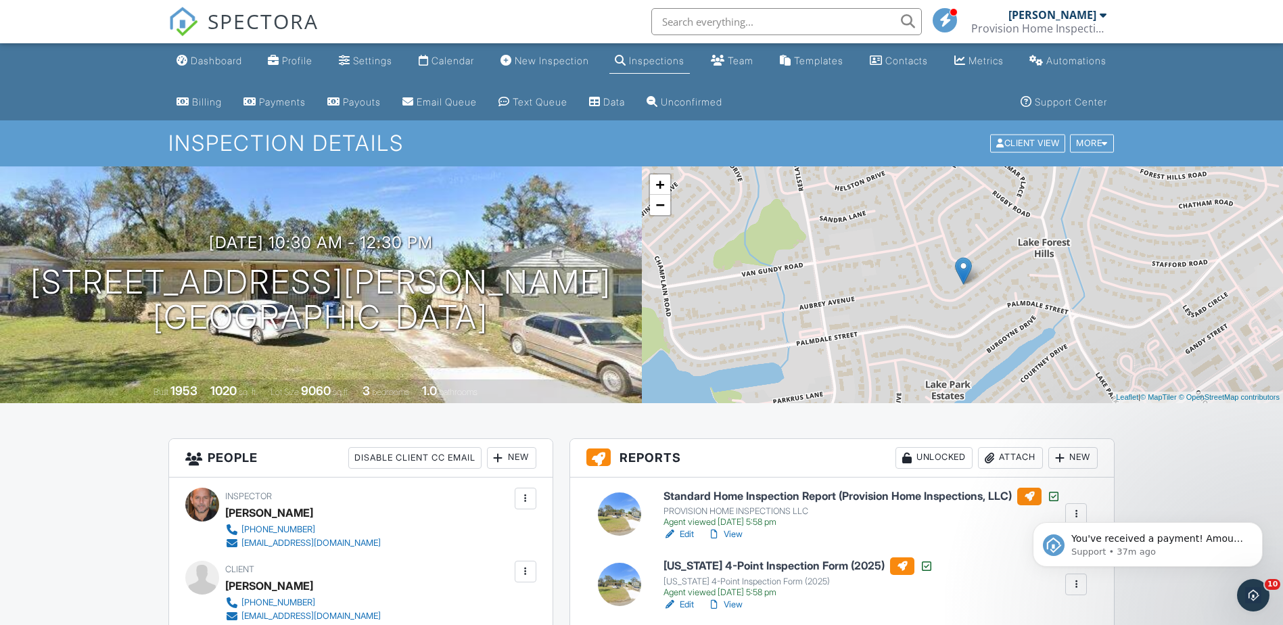
click at [637, 66] on link "Inspections" at bounding box center [650, 61] width 81 height 25
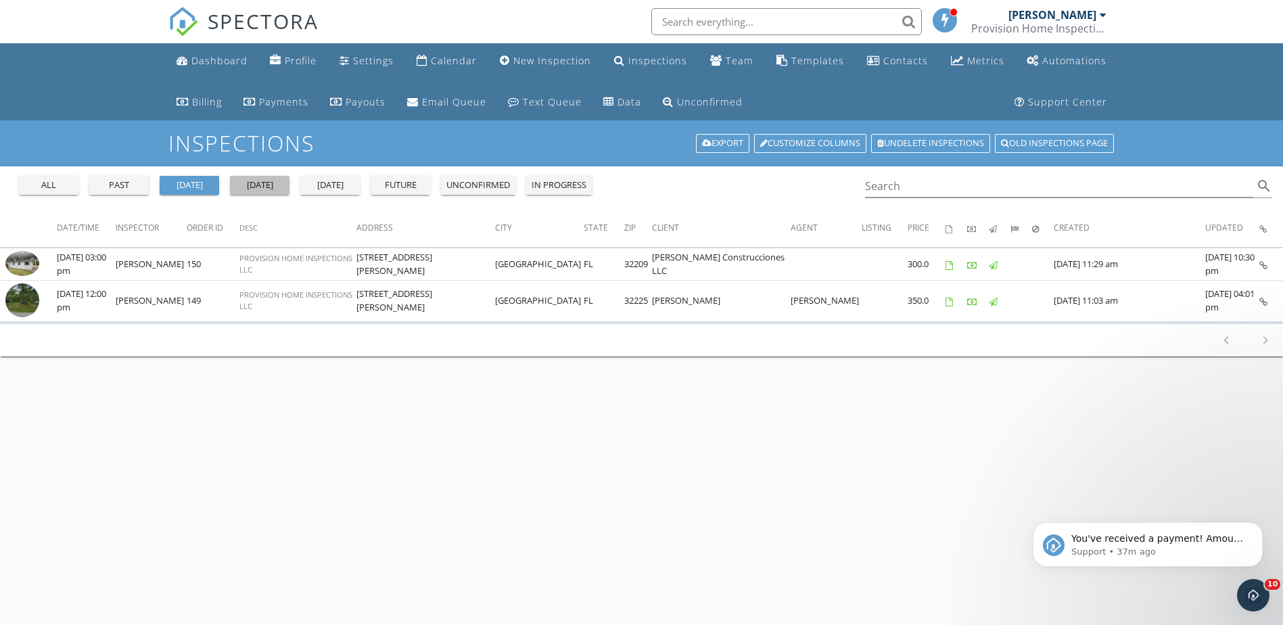
click at [274, 190] on div "[DATE]" at bounding box center [259, 186] width 49 height 14
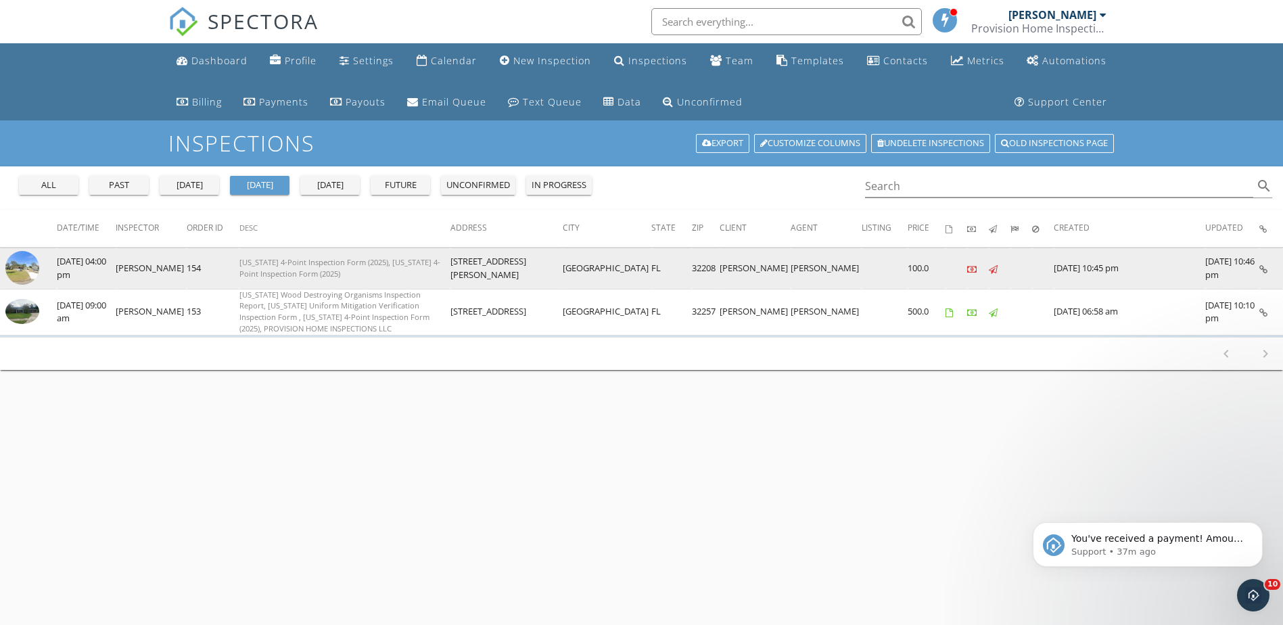
click at [25, 270] on img at bounding box center [22, 268] width 34 height 34
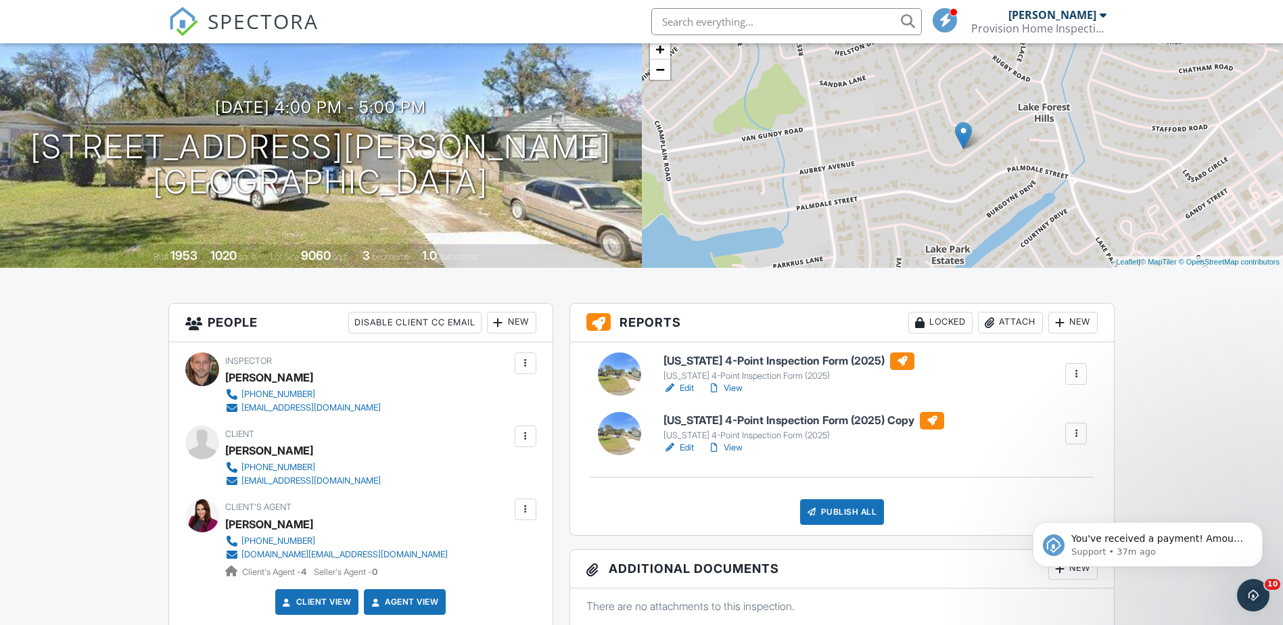
click at [690, 446] on link "Edit" at bounding box center [679, 448] width 30 height 14
